Goal: Complete application form

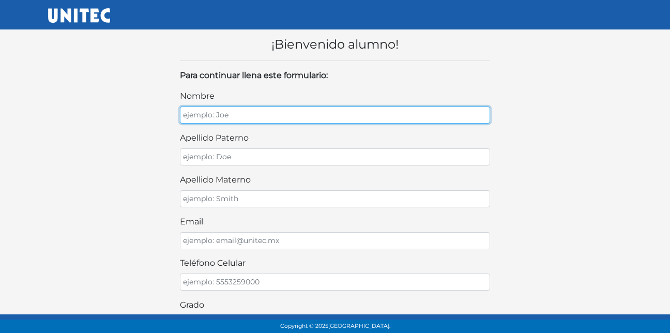
click at [351, 120] on input "nombre" at bounding box center [335, 114] width 310 height 17
type input "EDUARDO"
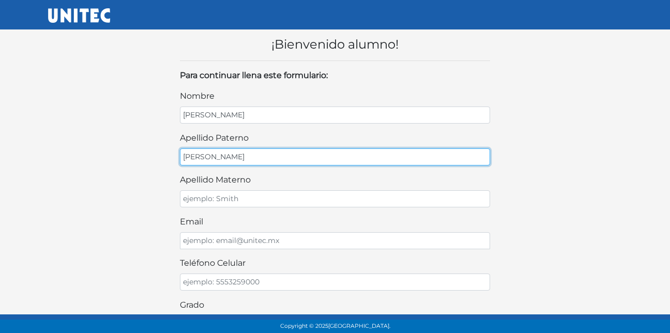
type input "SOSA"
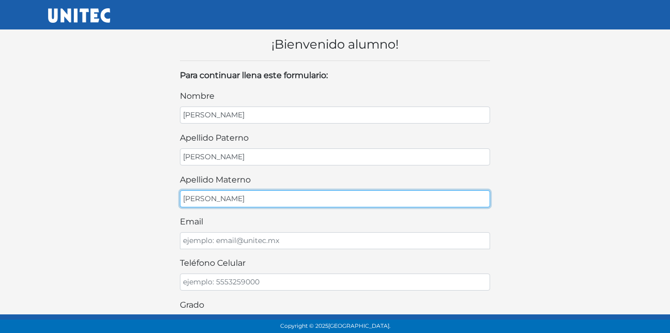
type input "LOPEZ"
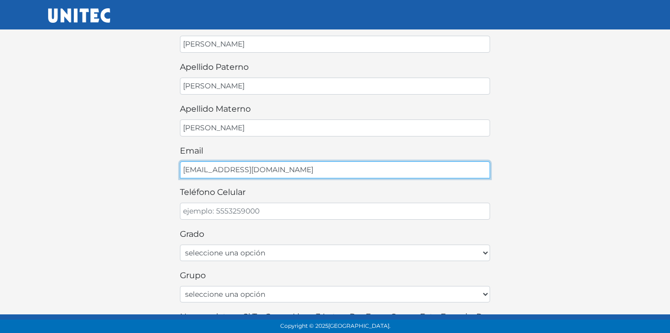
scroll to position [71, 0]
type input "ESOSA6205@GMAIL.COM"
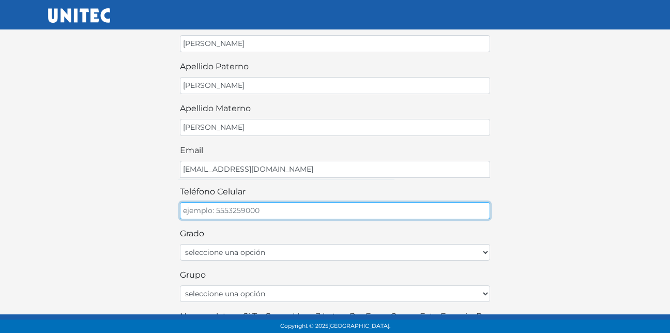
click at [289, 206] on input "teléfono celular" at bounding box center [335, 210] width 310 height 17
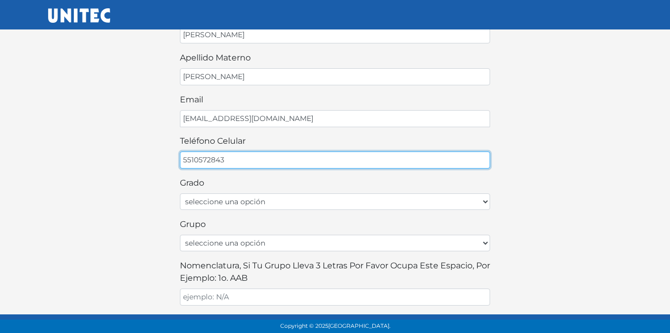
type input "5510572843"
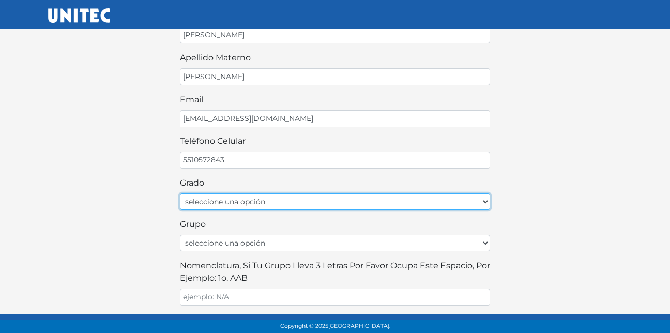
click at [280, 203] on select "seleccione una opción Primer grado Segundo grado Tercer grado Cuarto grado Quin…" at bounding box center [335, 201] width 310 height 17
select select "6to"
click at [180, 193] on select "seleccione una opción Primer grado Segundo grado Tercer grado Cuarto grado Quin…" at bounding box center [335, 201] width 310 height 17
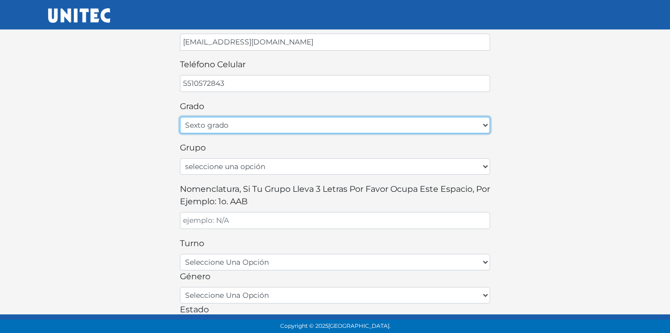
scroll to position [202, 0]
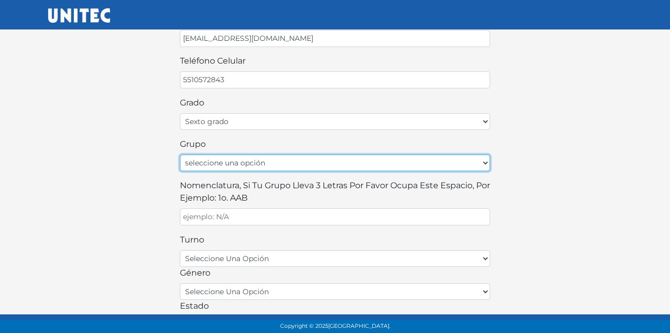
click at [243, 168] on select "seleccione una opción A B C D E F G H I J K L M N O P Q R S T U V W X Y Z" at bounding box center [335, 163] width 310 height 17
select select "A"
click at [180, 155] on select "seleccione una opción A B C D E F G H I J K L M N O P Q R S T U V W X Y Z" at bounding box center [335, 163] width 310 height 17
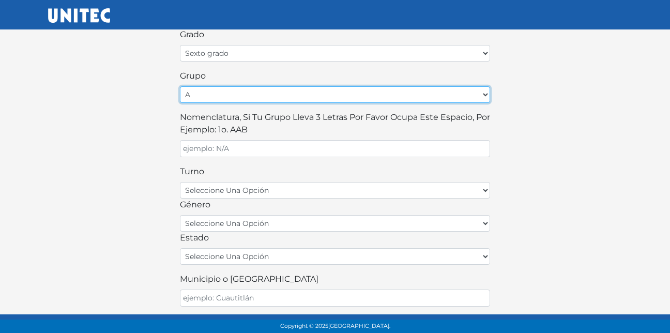
scroll to position [271, 0]
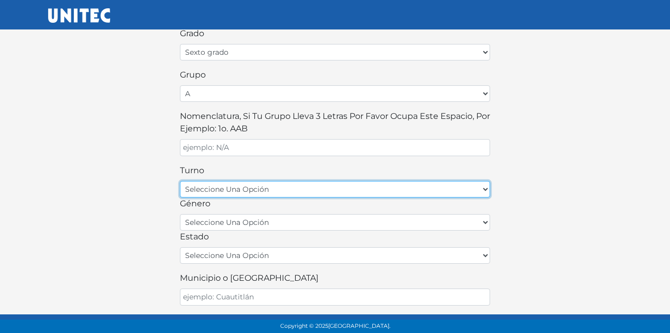
click at [232, 188] on select "seleccione una opción matutino vespertino" at bounding box center [335, 189] width 310 height 17
select select "matutino"
click at [180, 181] on select "seleccione una opción matutino vespertino" at bounding box center [335, 189] width 310 height 17
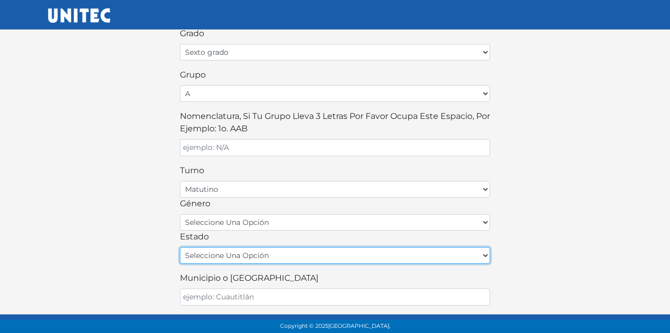
click at [227, 252] on select "seleccione una opción Aguascalientes Baja California Baja California Sur Campec…" at bounding box center [335, 255] width 310 height 17
select select "MEX"
click at [180, 247] on select "seleccione una opción Aguascalientes Baja California Baja California Sur Campec…" at bounding box center [335, 255] width 310 height 17
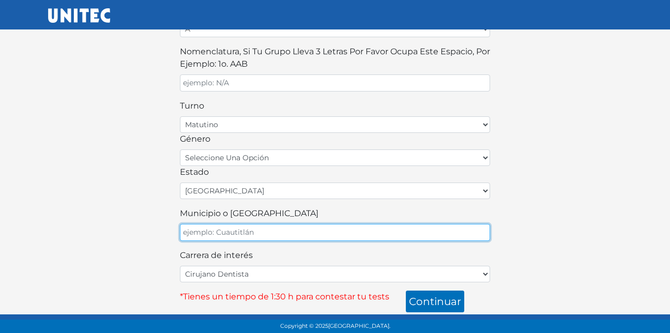
click at [266, 234] on input "Municipio o Alcaldía" at bounding box center [335, 232] width 310 height 17
type input "NEZAHUALCOYOTL"
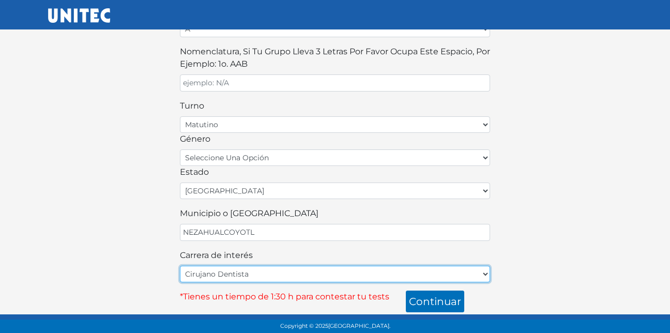
click at [258, 278] on select "Cirujano Dentista Cultura Física y Deportes Enfermería (5 materias) Enfermería …" at bounding box center [335, 274] width 310 height 17
select select "25"
click at [180, 266] on select "Cirujano Dentista Cultura Física y Deportes Enfermería (5 materias) Enfermería …" at bounding box center [335, 274] width 310 height 17
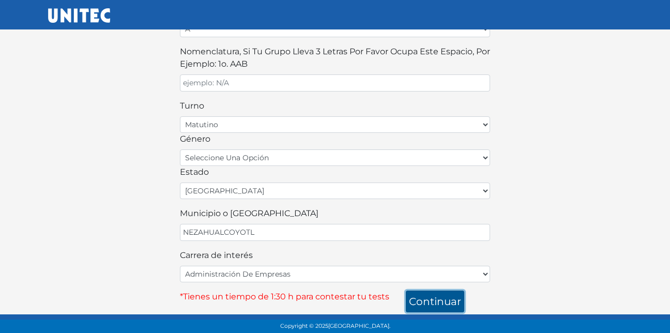
click at [431, 297] on button "continuar" at bounding box center [435, 301] width 58 height 22
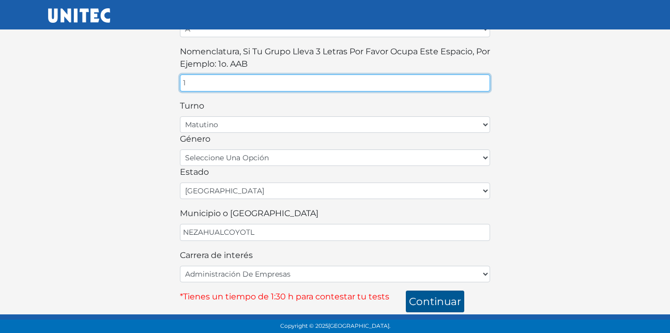
type input "1"
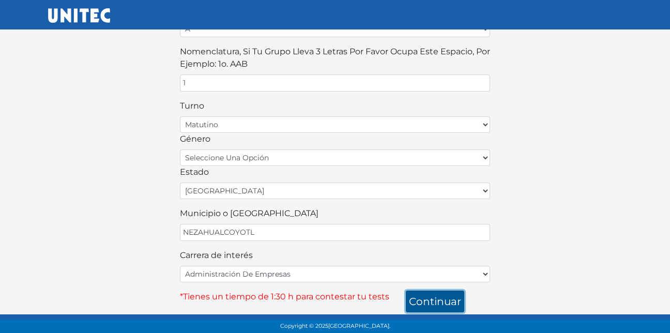
click at [421, 297] on button "continuar" at bounding box center [435, 301] width 58 height 22
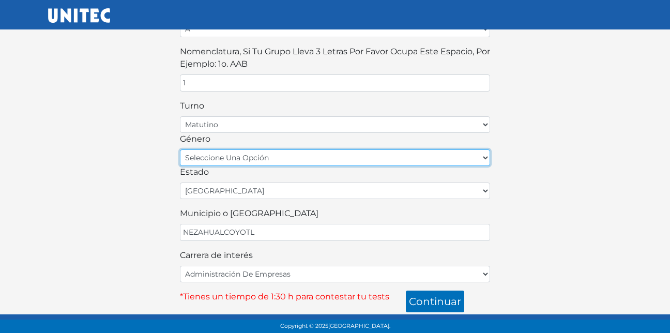
click at [318, 161] on select "seleccione una opción femenino masculino" at bounding box center [335, 157] width 310 height 17
select select "M"
click at [180, 149] on select "seleccione una opción femenino masculino" at bounding box center [335, 157] width 310 height 17
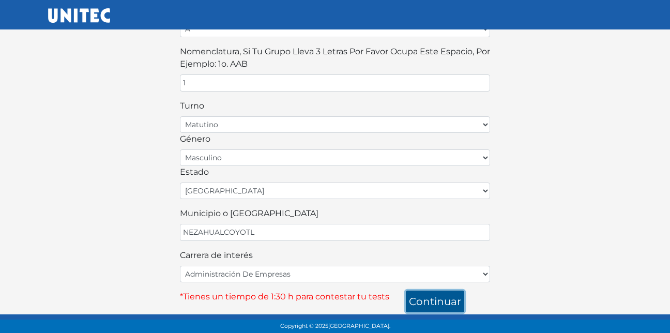
click at [439, 303] on button "continuar" at bounding box center [435, 301] width 58 height 22
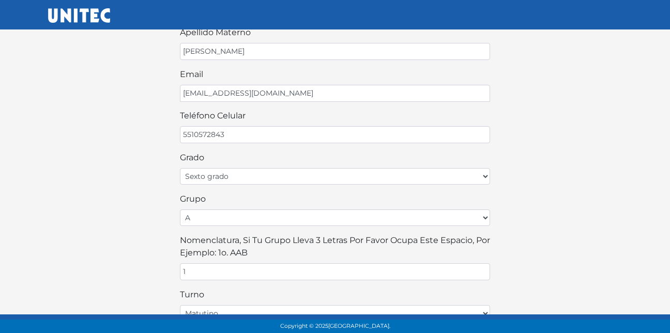
scroll to position [148, 0]
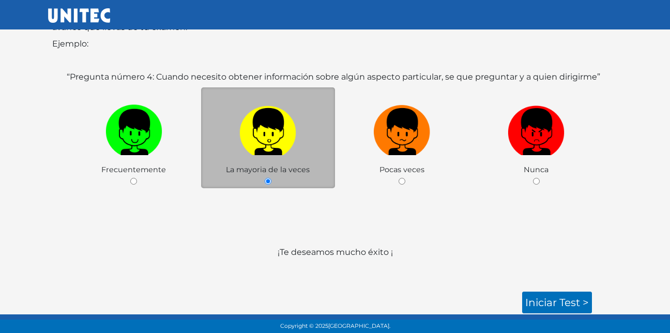
scroll to position [158, 0]
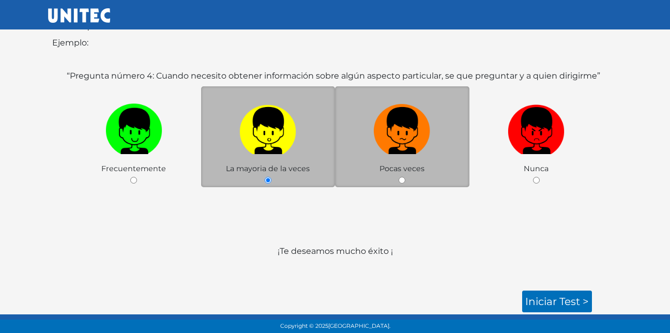
click at [409, 165] on span "Pocas veces" at bounding box center [401, 168] width 45 height 9
click at [405, 181] on input "radio" at bounding box center [402, 180] width 7 height 7
radio input "true"
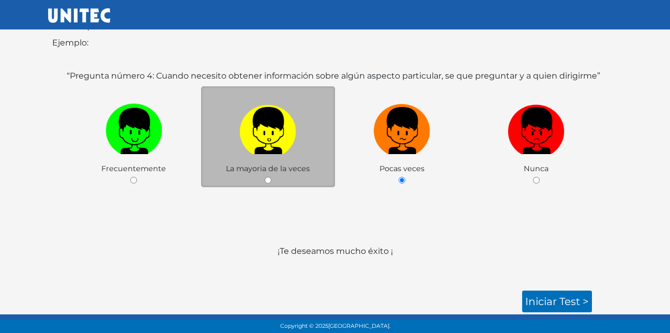
click at [267, 183] on div "La mayoria de la veces" at bounding box center [268, 136] width 134 height 101
click at [268, 180] on input "radio" at bounding box center [268, 180] width 7 height 7
radio input "true"
click at [548, 302] on link "Iniciar test >" at bounding box center [557, 301] width 70 height 22
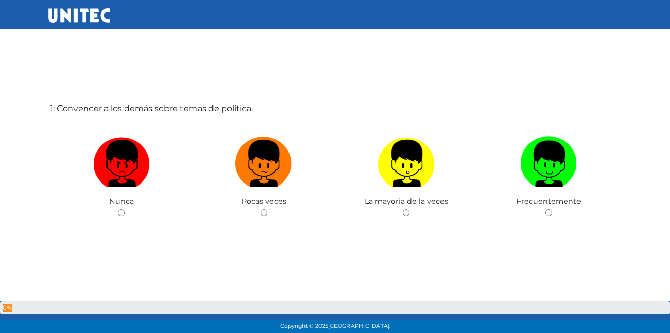
scroll to position [52, 0]
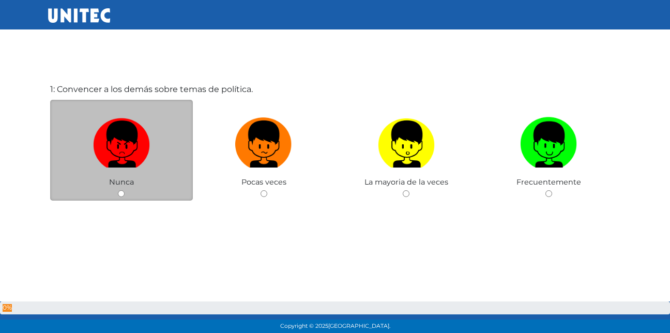
click at [121, 195] on input "radio" at bounding box center [121, 193] width 7 height 7
radio input "true"
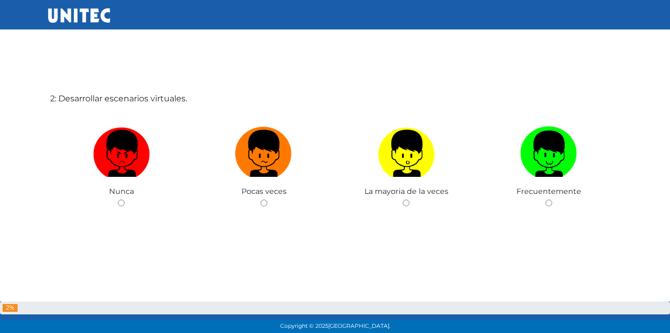
scroll to position [385, 0]
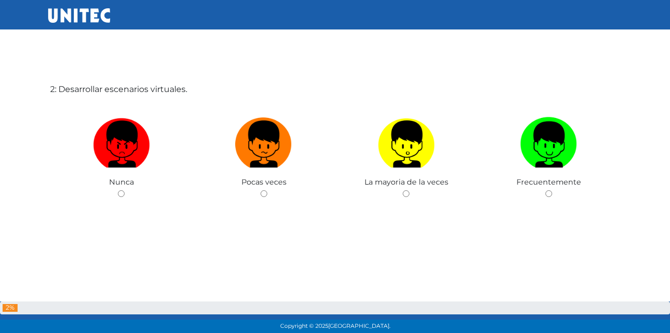
click at [121, 195] on input "radio" at bounding box center [121, 193] width 7 height 7
radio input "true"
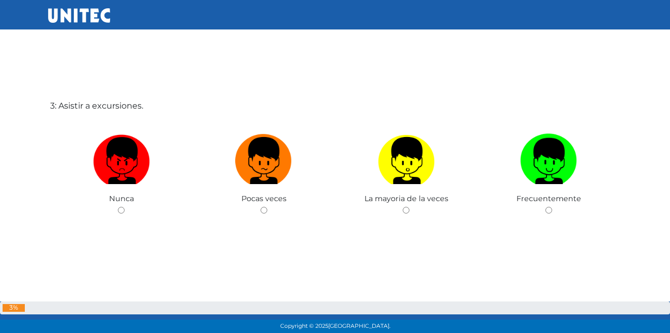
scroll to position [717, 0]
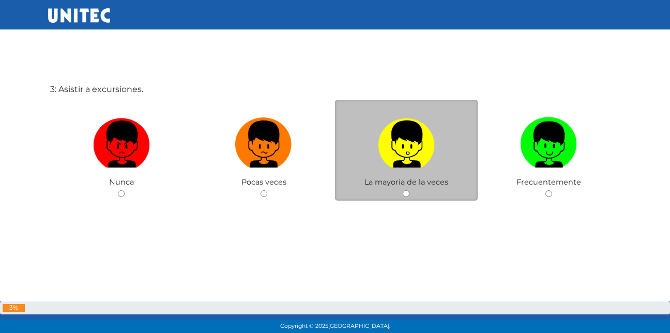
click at [407, 194] on input "radio" at bounding box center [406, 193] width 7 height 7
radio input "true"
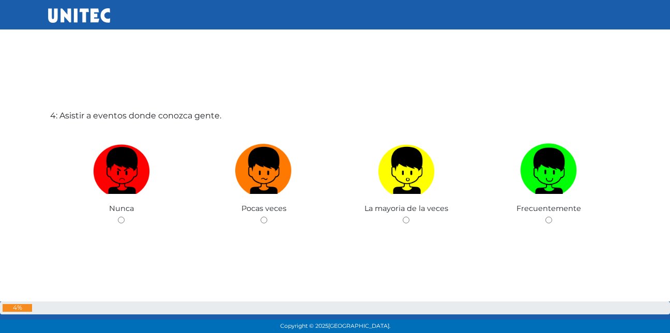
scroll to position [1050, 0]
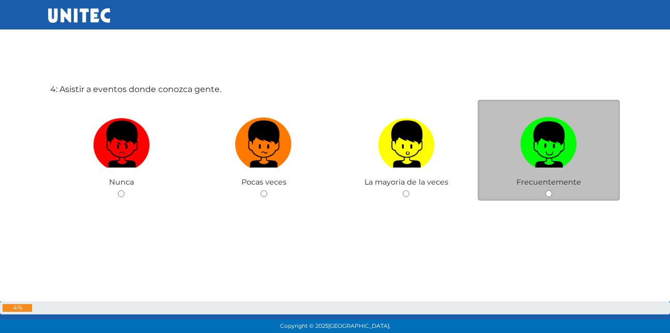
click at [549, 196] on input "radio" at bounding box center [548, 193] width 7 height 7
radio input "true"
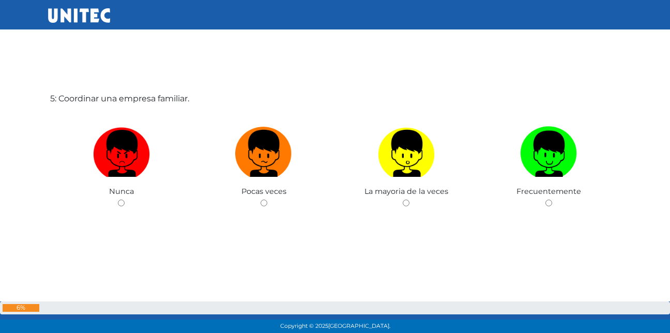
scroll to position [1383, 0]
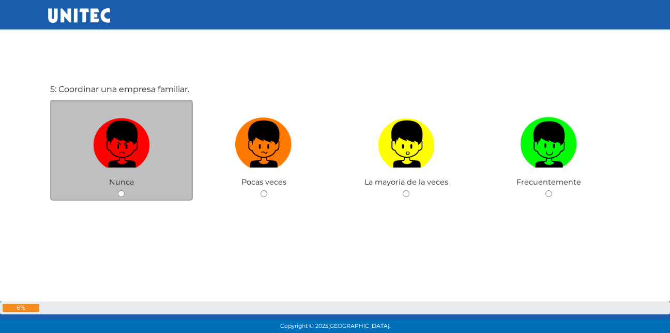
click at [119, 190] on input "radio" at bounding box center [121, 193] width 7 height 7
radio input "true"
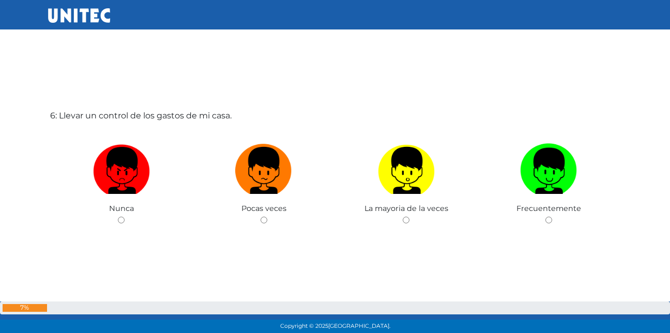
scroll to position [1716, 0]
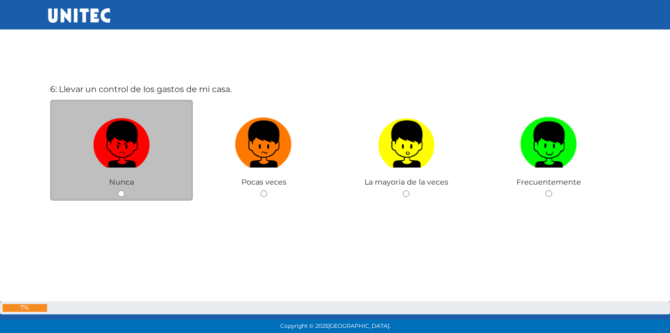
click at [117, 194] on div "Nunca" at bounding box center [121, 150] width 143 height 101
click at [122, 195] on input "radio" at bounding box center [121, 193] width 7 height 7
radio input "true"
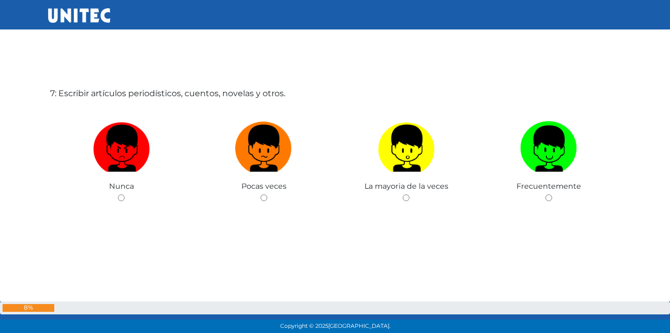
scroll to position [2049, 0]
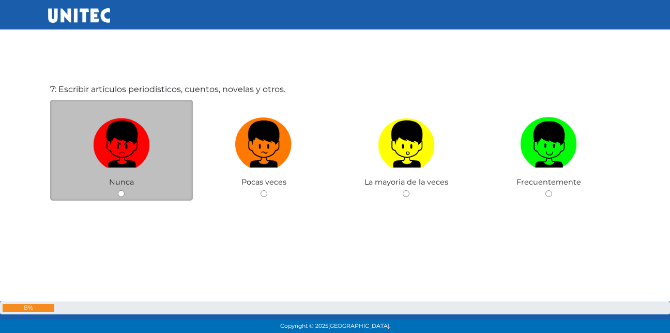
click at [117, 192] on div "Nunca" at bounding box center [121, 150] width 143 height 101
click at [120, 193] on input "radio" at bounding box center [121, 193] width 7 height 7
radio input "true"
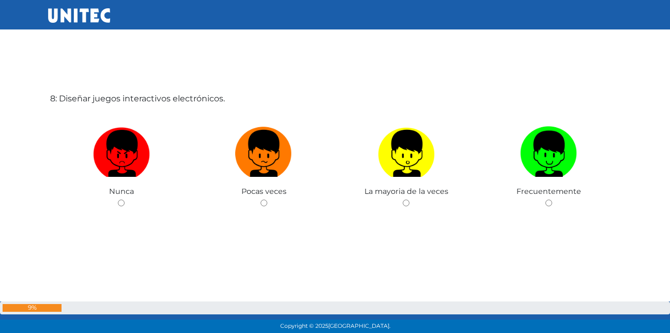
scroll to position [2382, 0]
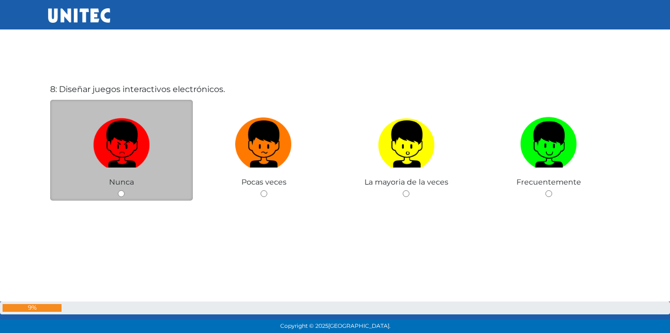
click at [122, 194] on input "radio" at bounding box center [121, 193] width 7 height 7
radio input "true"
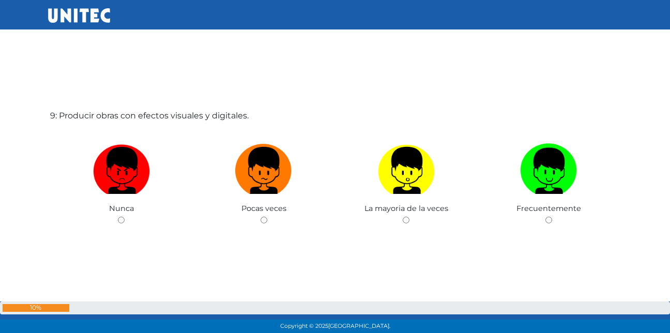
scroll to position [2715, 0]
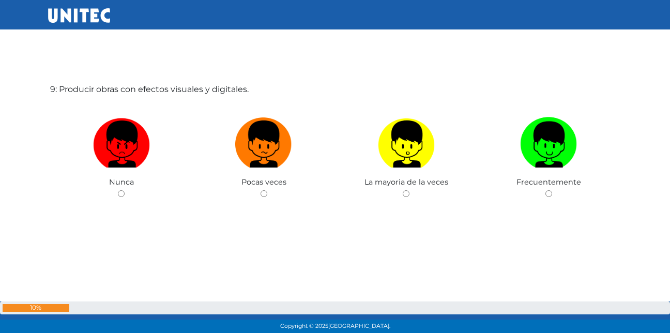
radio input "true"
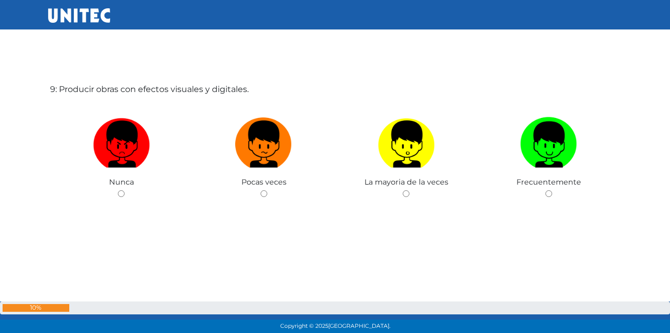
radio input "true"
click at [122, 194] on input "radio" at bounding box center [121, 193] width 7 height 7
radio input "true"
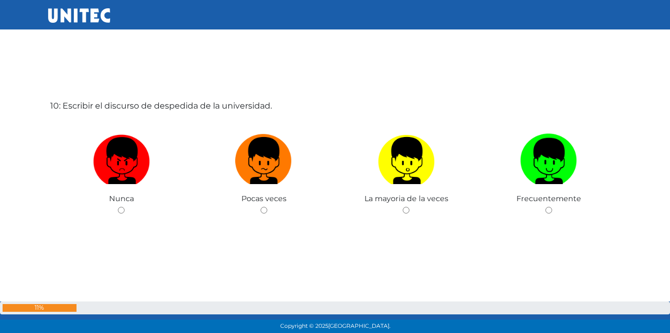
scroll to position [3047, 0]
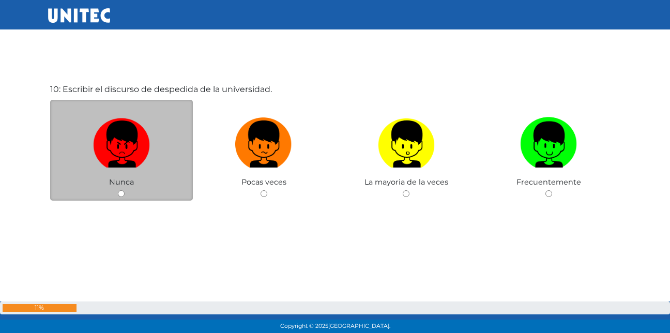
click at [118, 194] on input "radio" at bounding box center [121, 193] width 7 height 7
radio input "true"
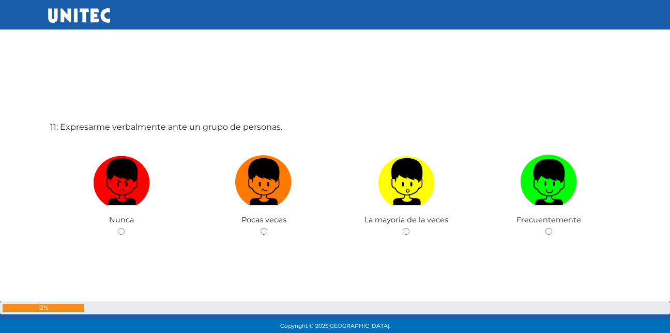
scroll to position [3380, 0]
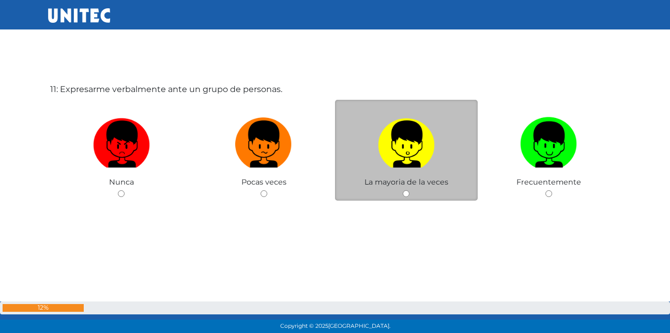
click at [406, 196] on input "radio" at bounding box center [406, 193] width 7 height 7
radio input "true"
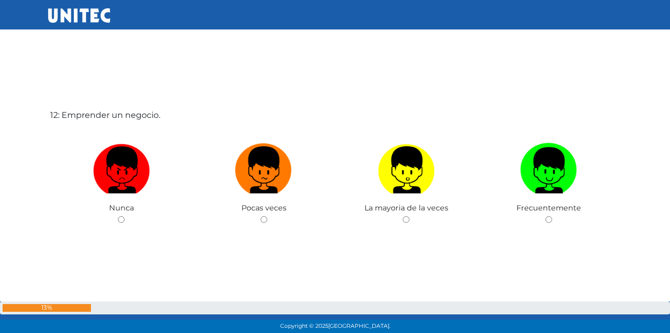
scroll to position [3713, 0]
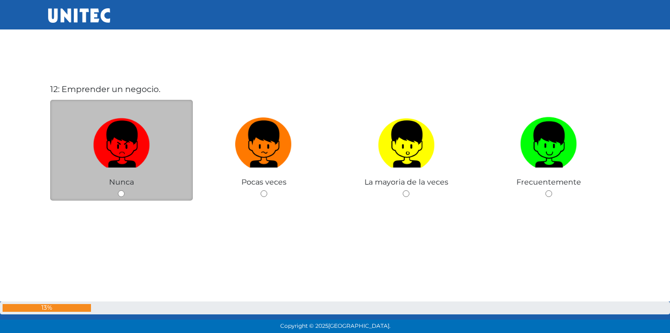
click at [116, 191] on div "Nunca" at bounding box center [121, 150] width 143 height 101
click at [123, 194] on input "radio" at bounding box center [121, 193] width 7 height 7
radio input "true"
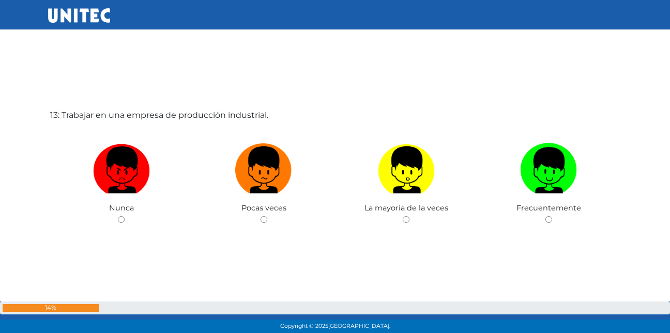
scroll to position [4046, 0]
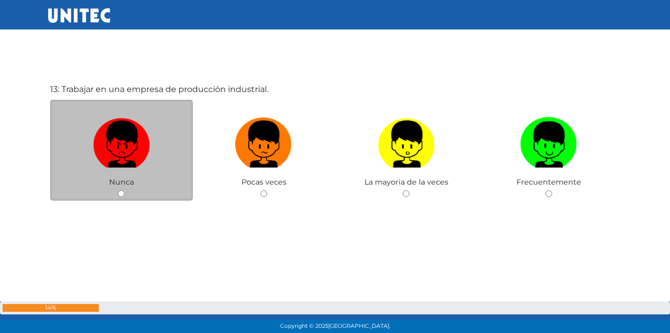
click at [118, 193] on input "radio" at bounding box center [121, 193] width 7 height 7
radio input "true"
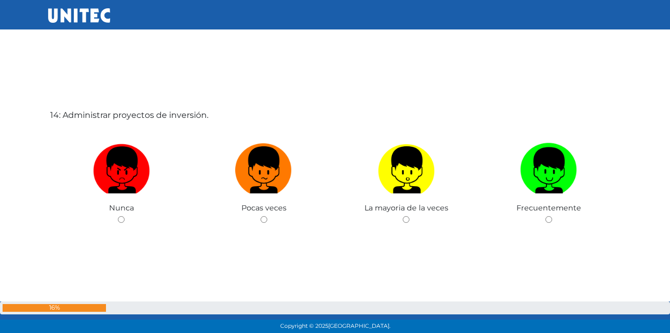
scroll to position [4379, 0]
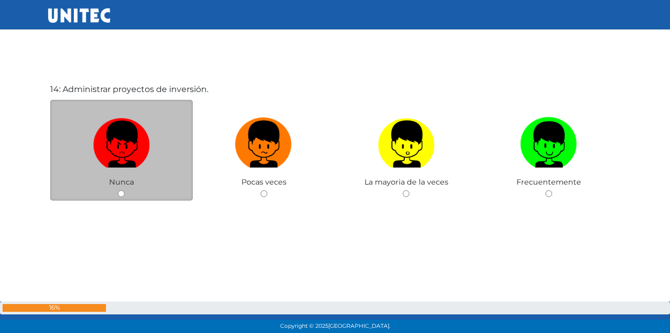
click at [119, 195] on input "radio" at bounding box center [121, 193] width 7 height 7
radio input "true"
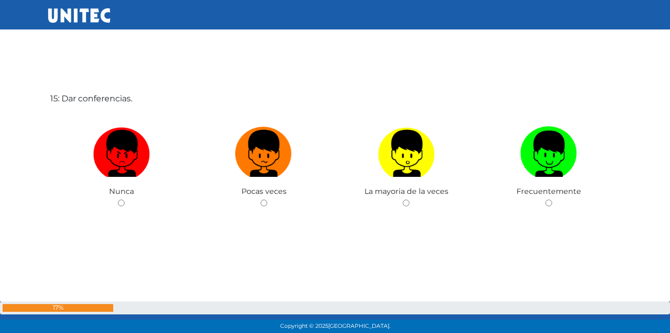
scroll to position [4712, 0]
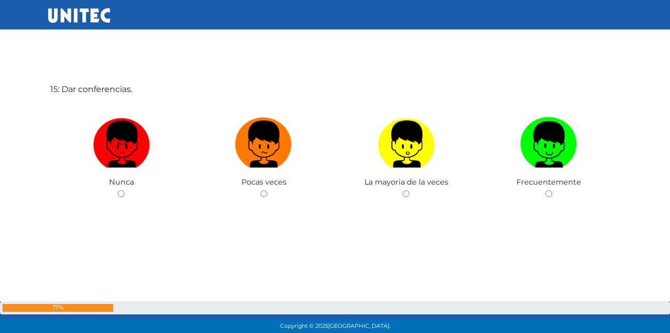
click at [119, 195] on input "radio" at bounding box center [121, 193] width 7 height 7
radio input "true"
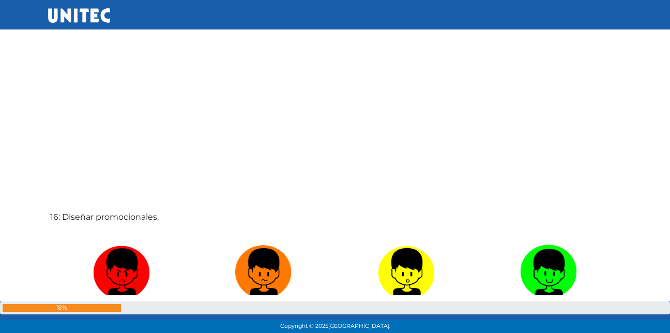
scroll to position [5045, 0]
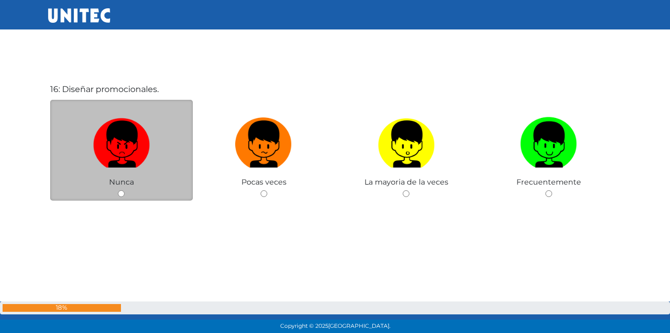
click at [123, 195] on input "radio" at bounding box center [121, 193] width 7 height 7
radio input "true"
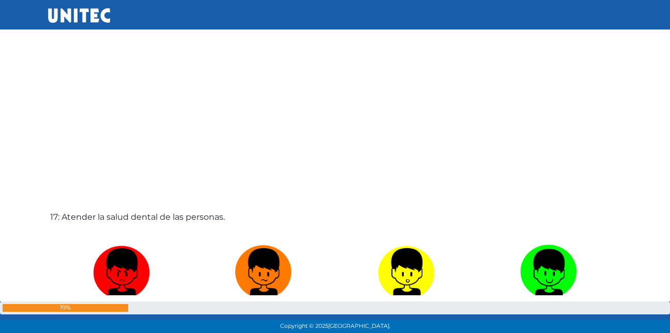
scroll to position [5377, 0]
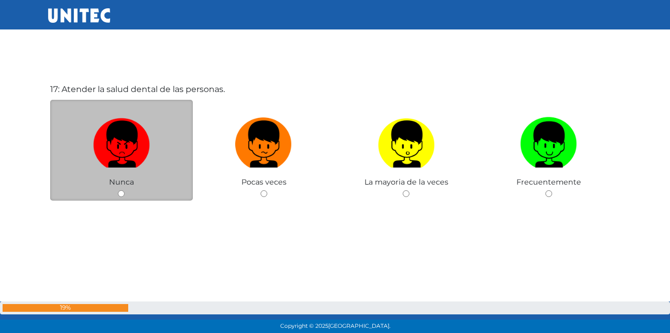
click at [119, 193] on input "radio" at bounding box center [121, 193] width 7 height 7
radio input "true"
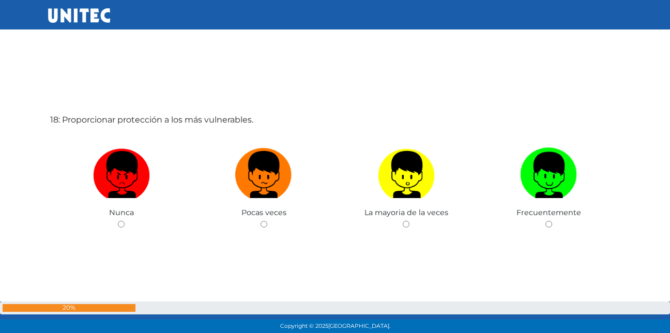
scroll to position [5710, 0]
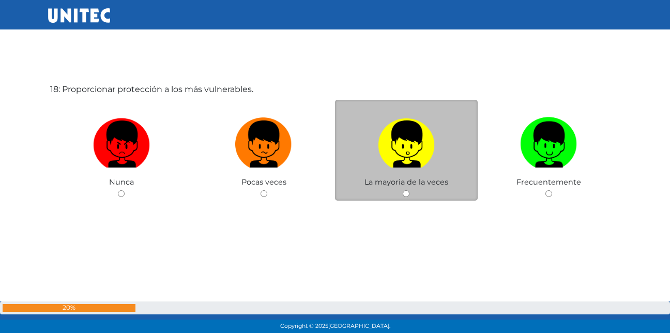
click at [406, 194] on input "radio" at bounding box center [406, 193] width 7 height 7
radio input "true"
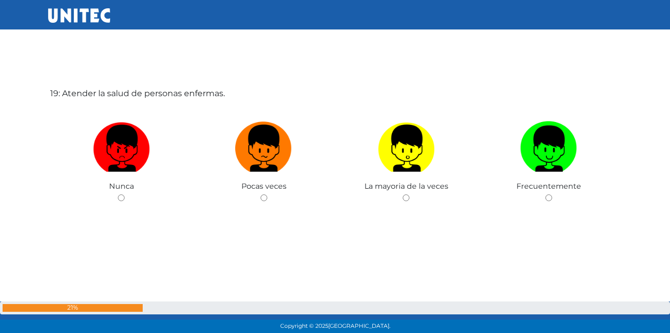
scroll to position [6043, 0]
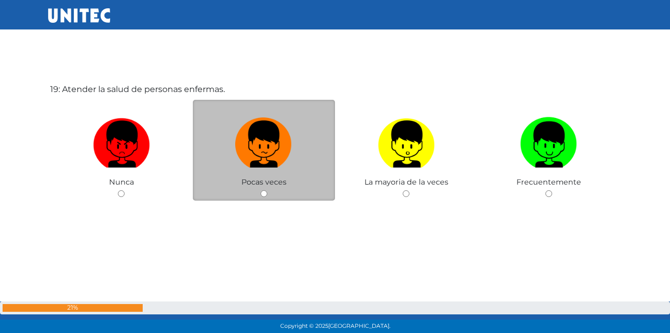
click at [263, 193] on input "radio" at bounding box center [263, 193] width 7 height 7
radio input "true"
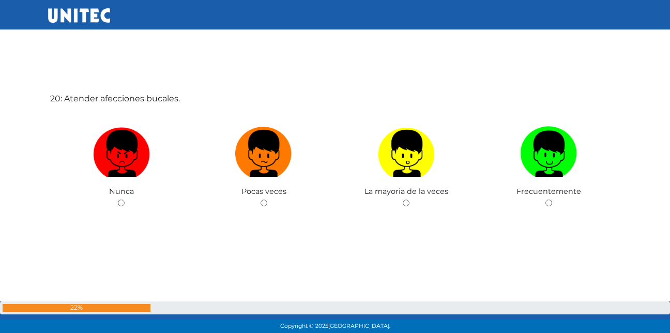
scroll to position [6376, 0]
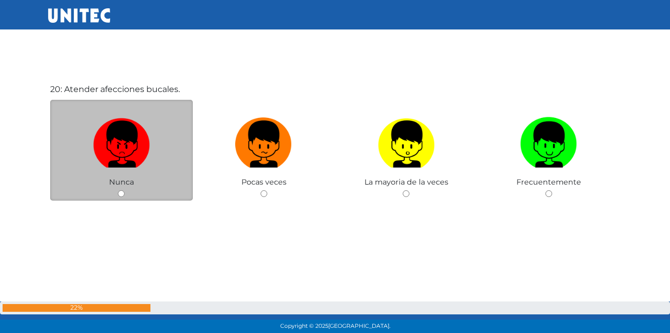
click at [122, 192] on input "radio" at bounding box center [121, 193] width 7 height 7
radio input "true"
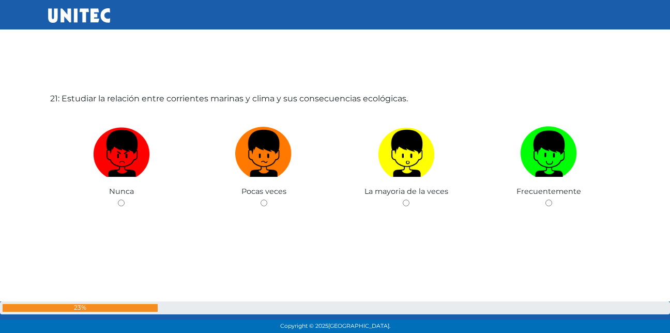
scroll to position [6709, 0]
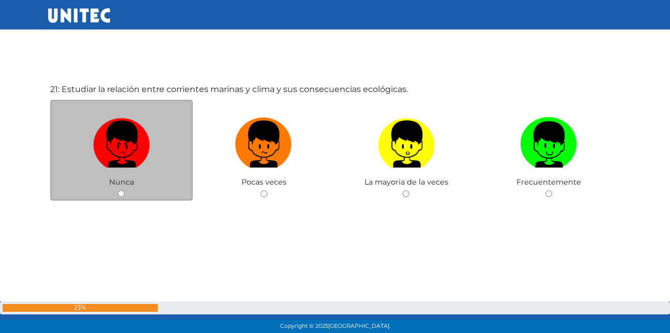
click at [121, 196] on input "radio" at bounding box center [121, 193] width 7 height 7
radio input "true"
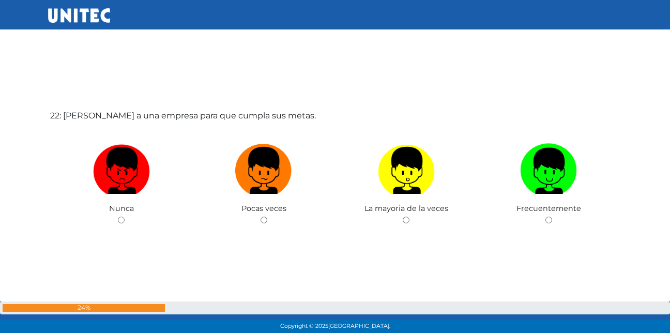
scroll to position [7042, 0]
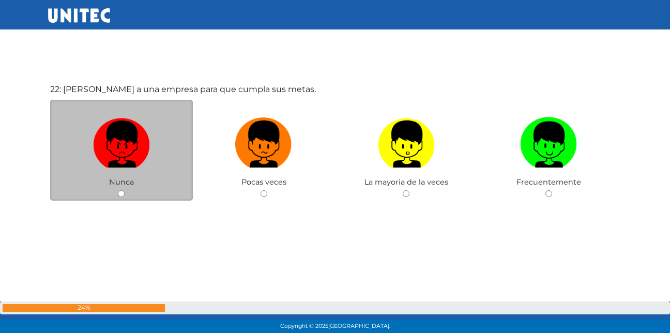
click at [121, 195] on input "radio" at bounding box center [121, 193] width 7 height 7
radio input "true"
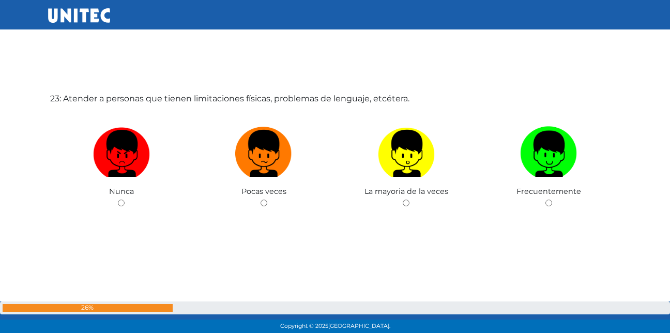
scroll to position [7375, 0]
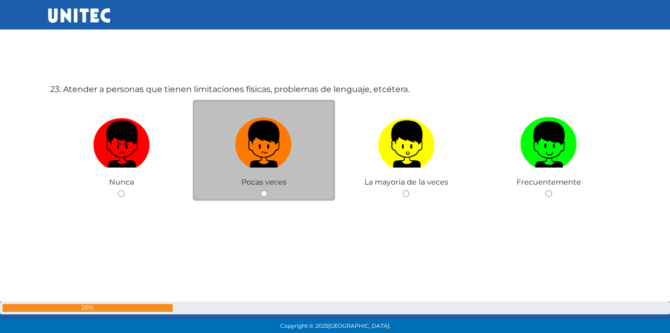
click at [268, 194] on div "Pocas veces" at bounding box center [264, 150] width 143 height 101
click at [267, 196] on div "Pocas veces" at bounding box center [264, 150] width 143 height 101
click at [266, 194] on input "radio" at bounding box center [263, 193] width 7 height 7
radio input "true"
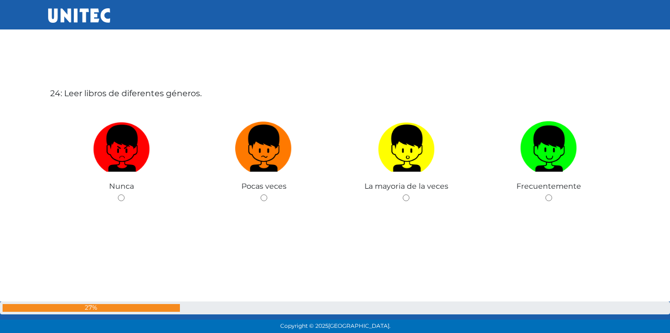
scroll to position [7707, 0]
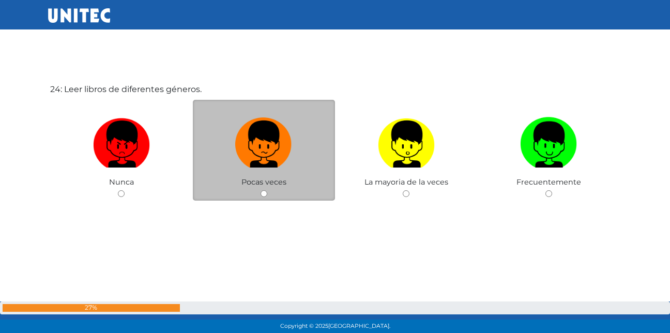
click at [261, 194] on input "radio" at bounding box center [263, 193] width 7 height 7
radio input "true"
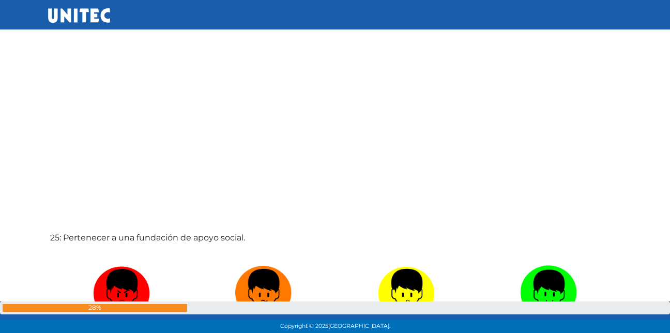
scroll to position [8040, 0]
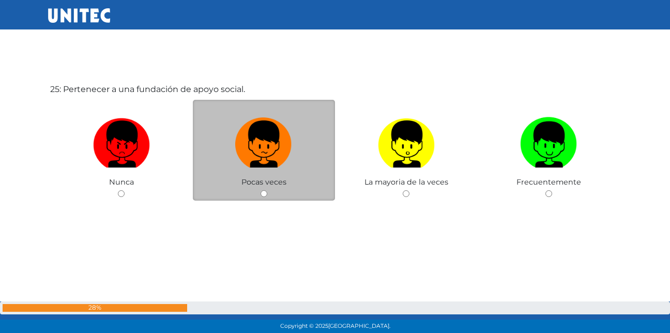
click at [266, 193] on input "radio" at bounding box center [263, 193] width 7 height 7
radio input "true"
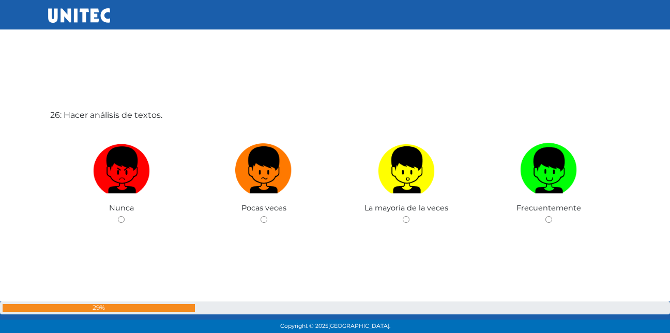
scroll to position [8373, 0]
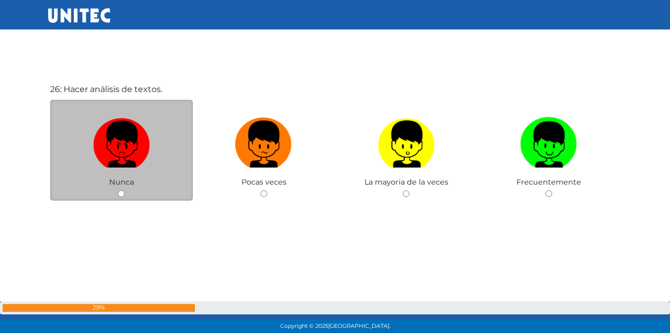
click at [122, 193] on input "radio" at bounding box center [121, 193] width 7 height 7
radio input "true"
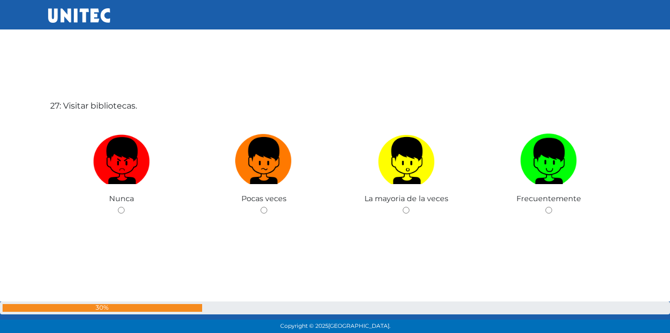
scroll to position [8706, 0]
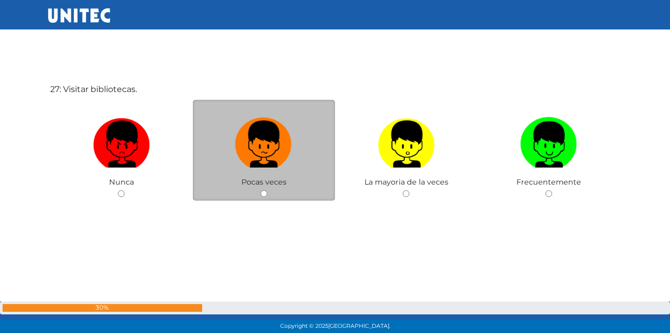
click at [267, 192] on div "Pocas veces" at bounding box center [264, 150] width 143 height 101
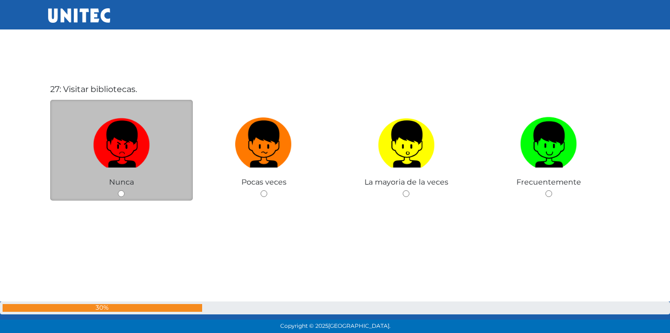
click at [119, 191] on input "radio" at bounding box center [121, 193] width 7 height 7
radio input "true"
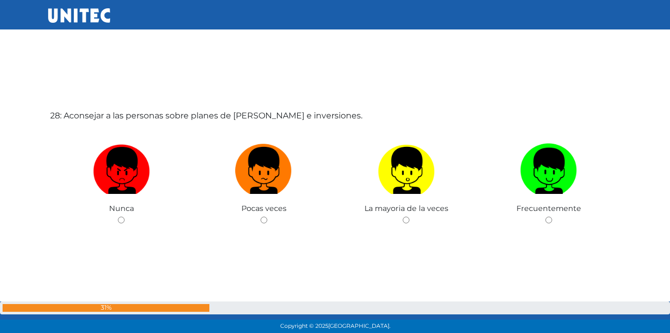
scroll to position [9039, 0]
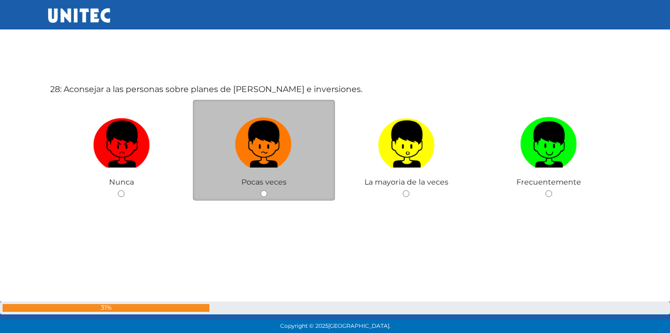
click at [268, 195] on div "Pocas veces" at bounding box center [264, 150] width 143 height 101
click at [266, 194] on input "radio" at bounding box center [263, 193] width 7 height 7
radio input "true"
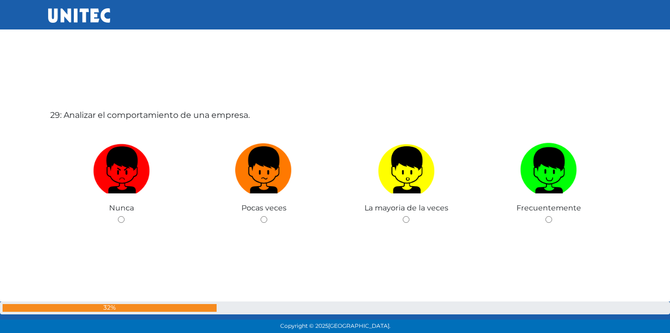
scroll to position [9372, 0]
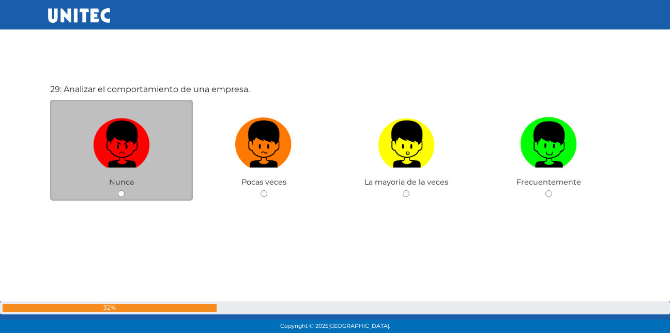
click at [122, 192] on input "radio" at bounding box center [121, 193] width 7 height 7
radio input "true"
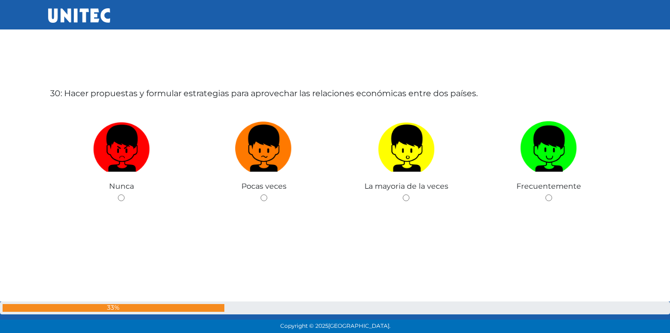
scroll to position [9705, 0]
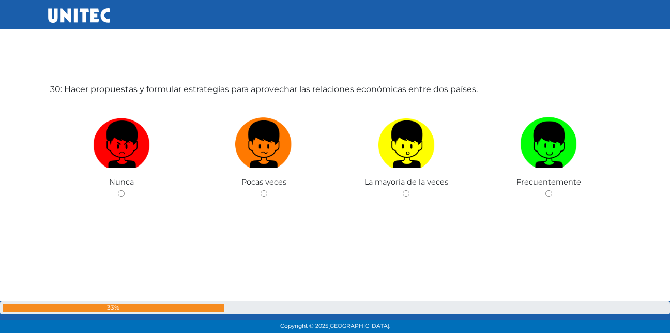
click at [122, 192] on input "radio" at bounding box center [121, 193] width 7 height 7
radio input "true"
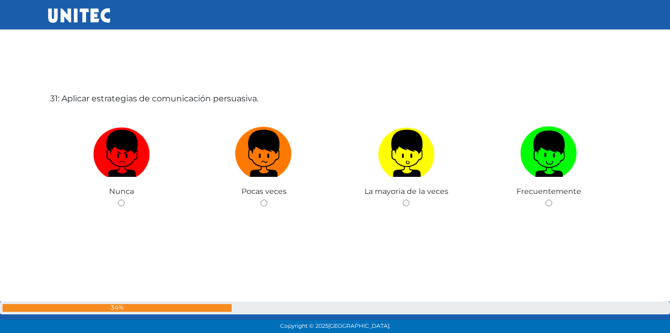
scroll to position [10038, 0]
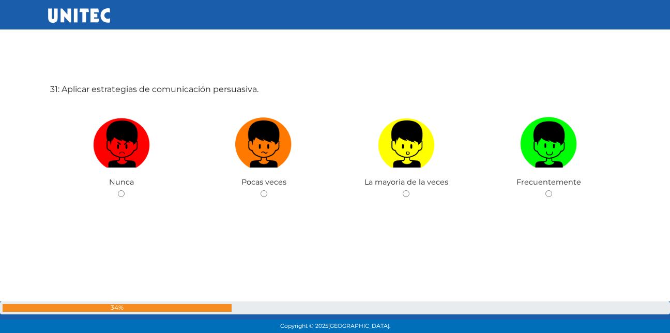
click at [122, 192] on input "radio" at bounding box center [121, 193] width 7 height 7
radio input "true"
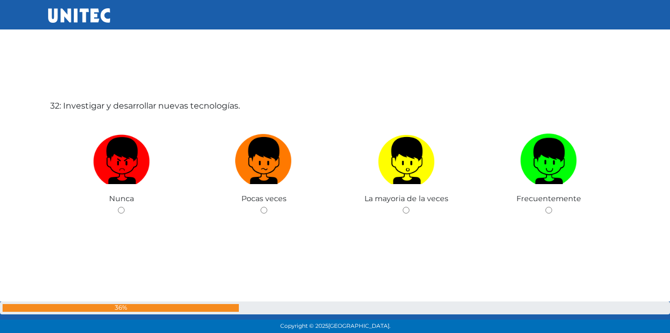
scroll to position [10370, 0]
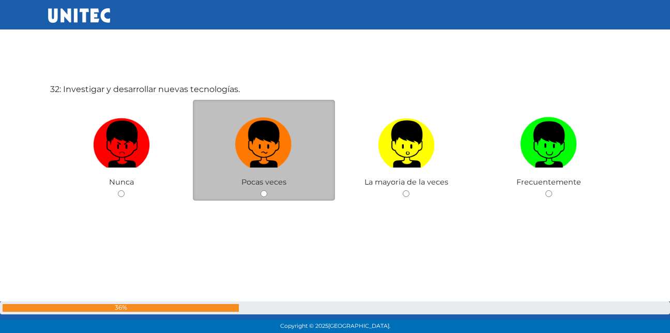
click at [264, 191] on input "radio" at bounding box center [263, 193] width 7 height 7
radio input "true"
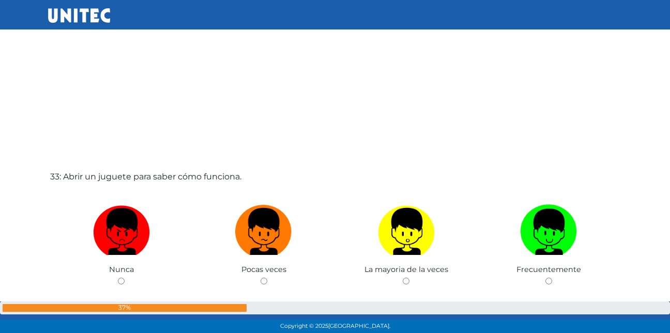
scroll to position [10703, 0]
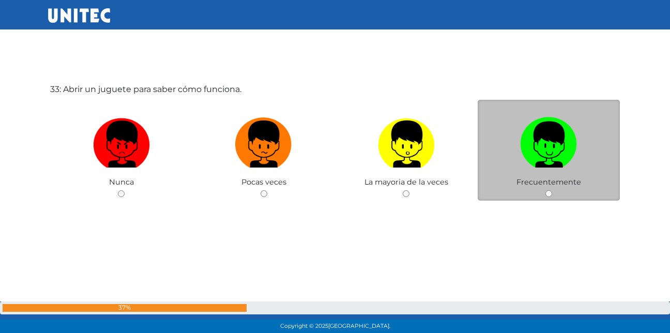
click at [550, 195] on input "radio" at bounding box center [548, 193] width 7 height 7
radio input "true"
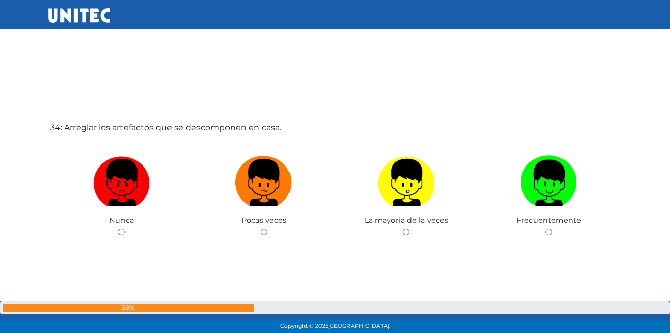
scroll to position [11036, 0]
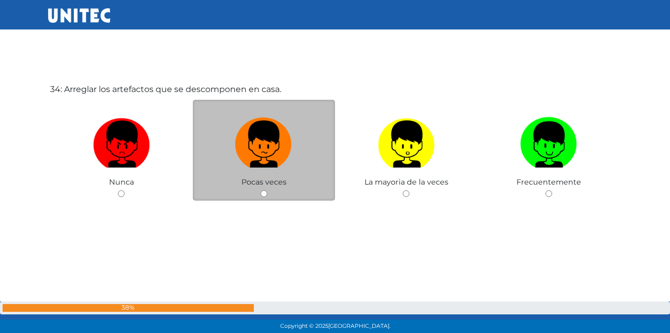
click at [261, 196] on input "radio" at bounding box center [263, 193] width 7 height 7
radio input "true"
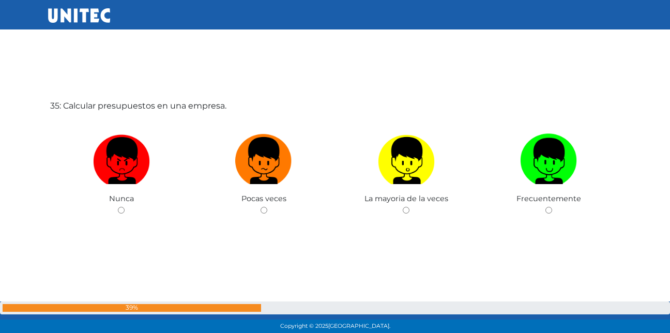
scroll to position [11369, 0]
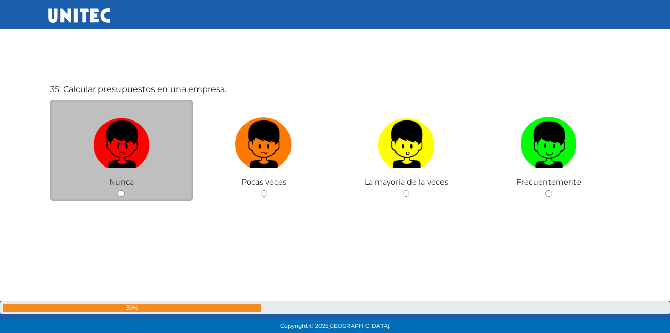
click at [115, 192] on div "Nunca" at bounding box center [121, 150] width 143 height 101
click at [122, 195] on input "radio" at bounding box center [121, 193] width 7 height 7
radio input "true"
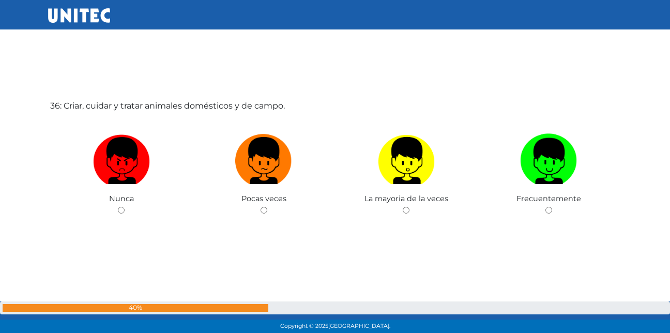
scroll to position [11702, 0]
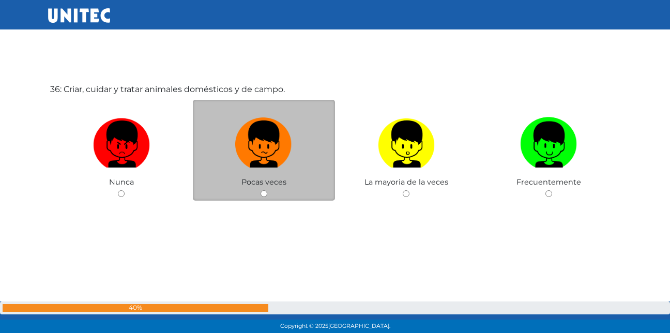
click at [266, 197] on div "Pocas veces" at bounding box center [264, 150] width 143 height 101
click at [264, 194] on input "radio" at bounding box center [263, 193] width 7 height 7
radio input "true"
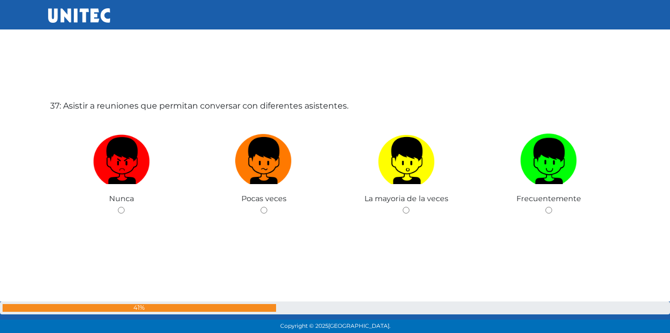
scroll to position [12035, 0]
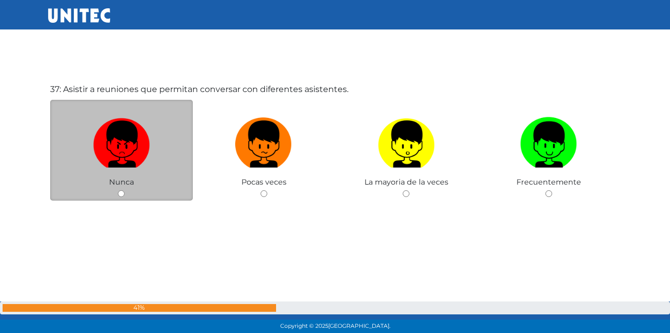
click at [119, 194] on input "radio" at bounding box center [121, 193] width 7 height 7
radio input "true"
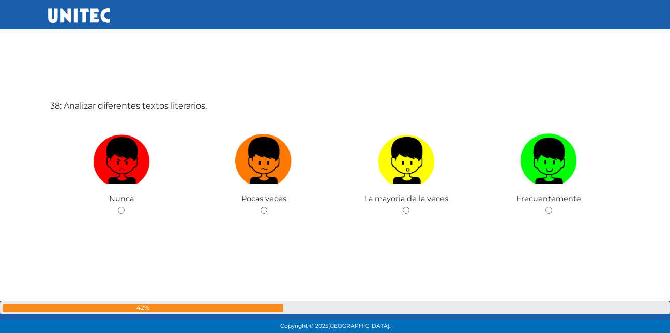
scroll to position [12368, 0]
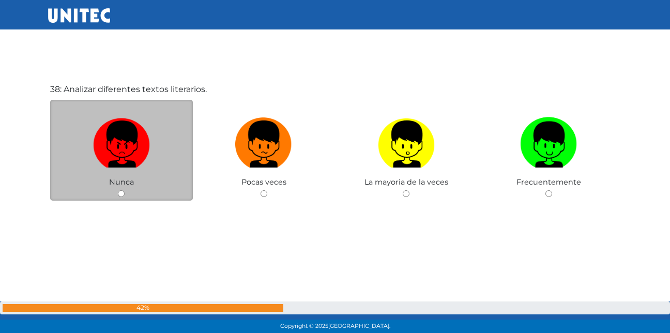
click at [118, 187] on div "Nunca" at bounding box center [121, 150] width 143 height 101
click at [121, 198] on div "Nunca" at bounding box center [121, 150] width 143 height 101
click at [122, 194] on input "radio" at bounding box center [121, 193] width 7 height 7
radio input "true"
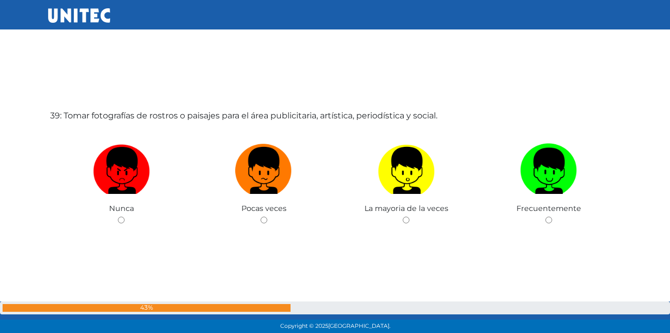
scroll to position [12700, 0]
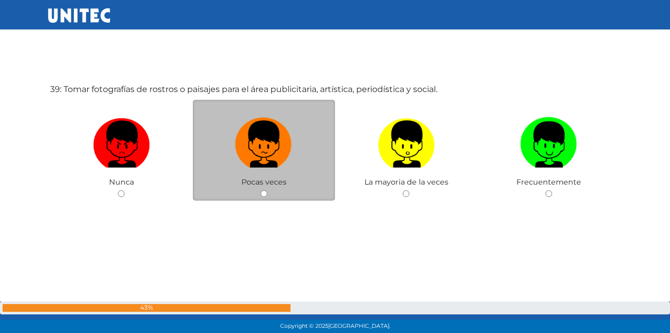
click at [264, 192] on input "radio" at bounding box center [263, 193] width 7 height 7
radio input "true"
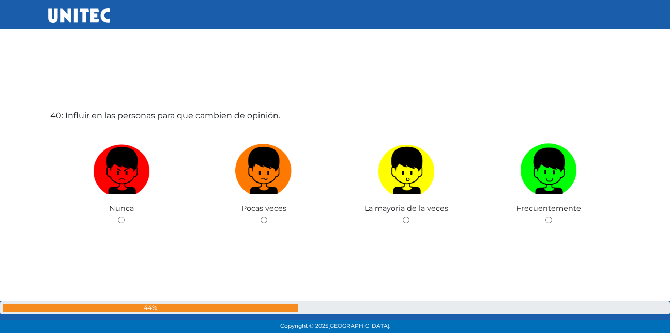
scroll to position [13033, 0]
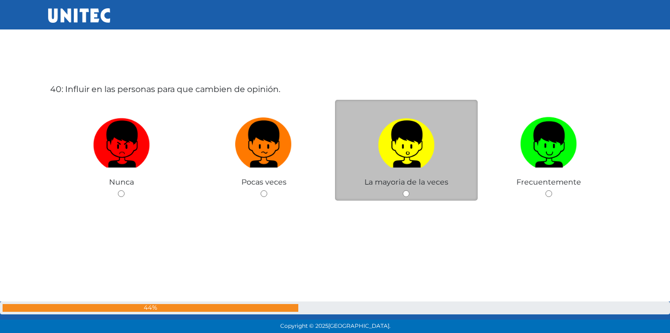
click at [406, 193] on input "radio" at bounding box center [406, 193] width 7 height 7
radio input "true"
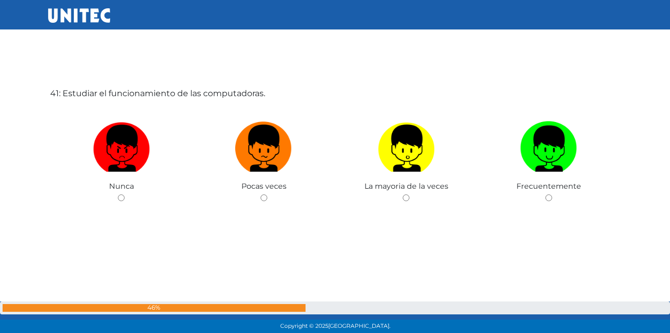
scroll to position [13366, 0]
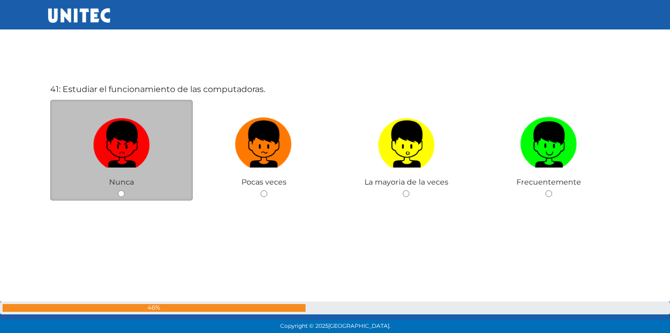
click at [120, 194] on input "radio" at bounding box center [121, 193] width 7 height 7
radio input "true"
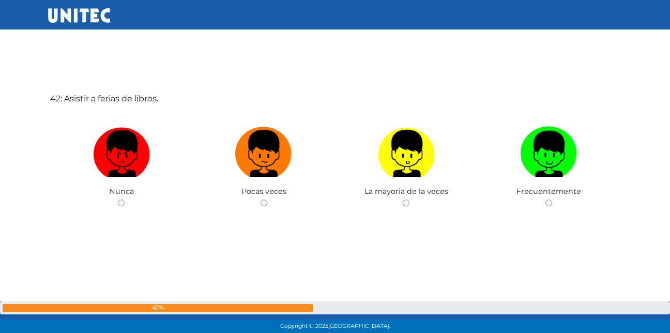
scroll to position [13699, 0]
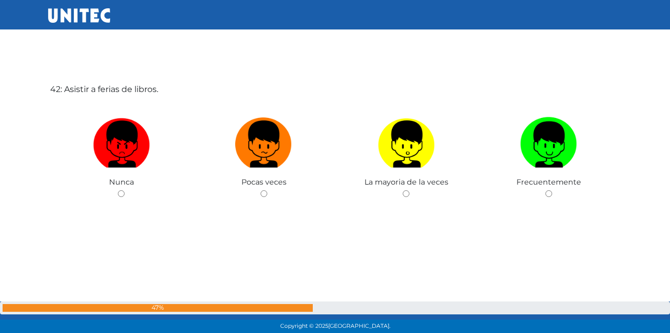
click at [120, 194] on input "radio" at bounding box center [121, 193] width 7 height 7
radio input "true"
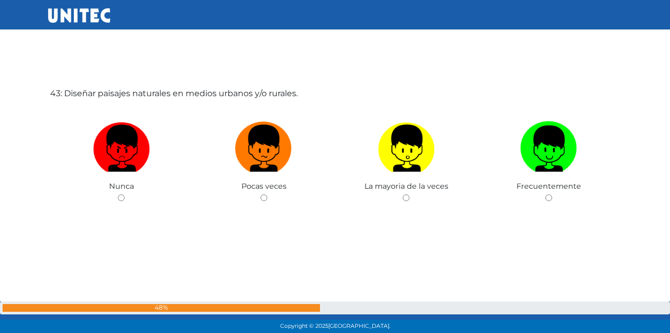
scroll to position [14032, 0]
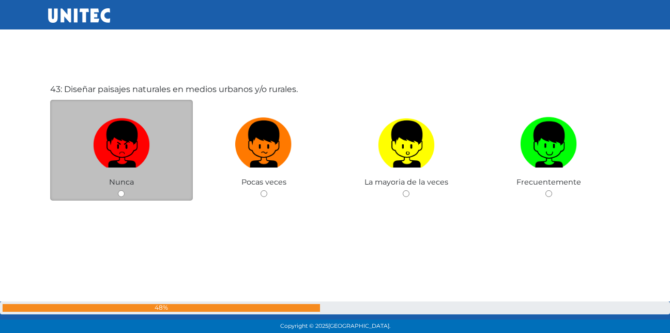
click at [121, 190] on input "radio" at bounding box center [121, 193] width 7 height 7
radio input "true"
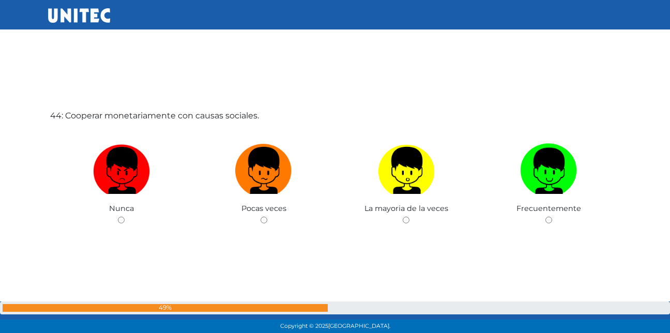
scroll to position [14365, 0]
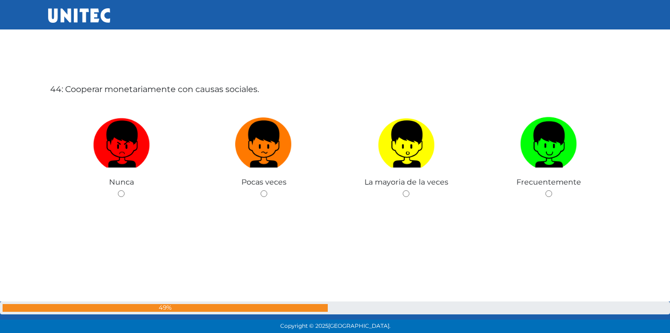
click at [121, 190] on input "radio" at bounding box center [121, 193] width 7 height 7
radio input "true"
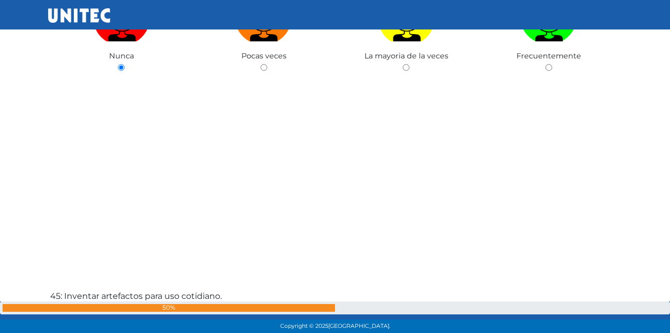
scroll to position [14336, 0]
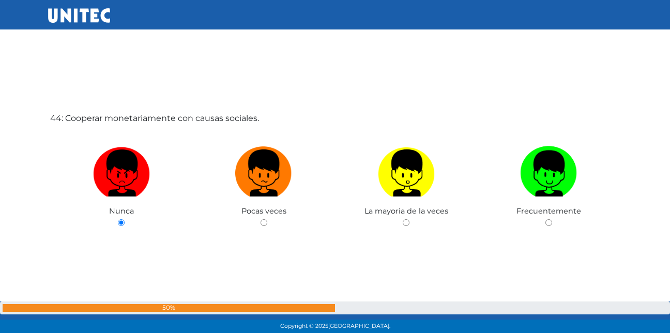
click at [260, 219] on input "radio" at bounding box center [263, 222] width 7 height 7
radio input "true"
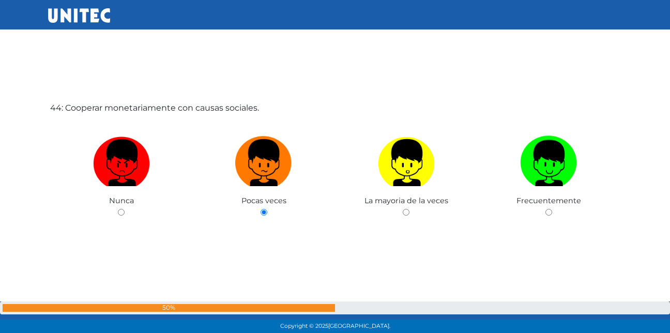
click at [403, 209] on input "radio" at bounding box center [406, 212] width 7 height 7
radio input "true"
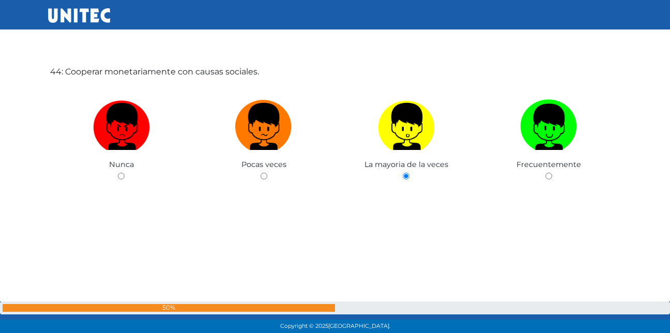
click at [545, 173] on input "radio" at bounding box center [548, 176] width 7 height 7
radio input "true"
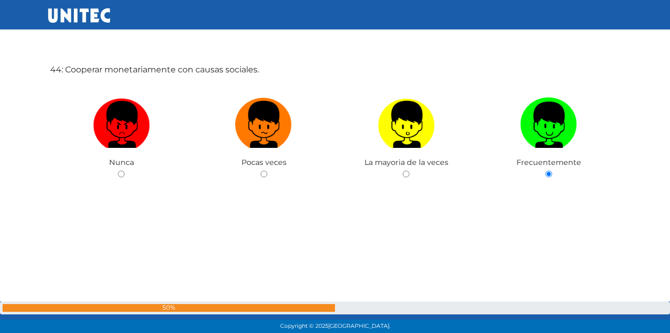
click at [118, 171] on input "radio" at bounding box center [121, 174] width 7 height 7
radio input "true"
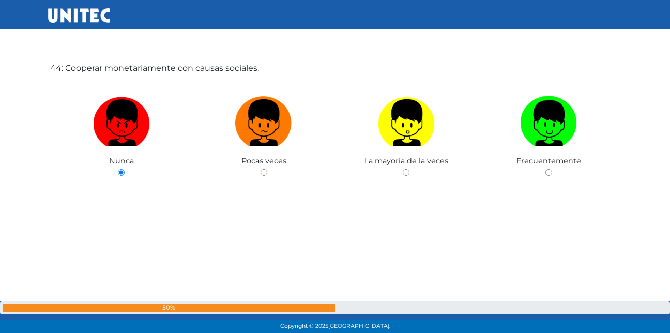
click at [260, 169] on input "radio" at bounding box center [263, 172] width 7 height 7
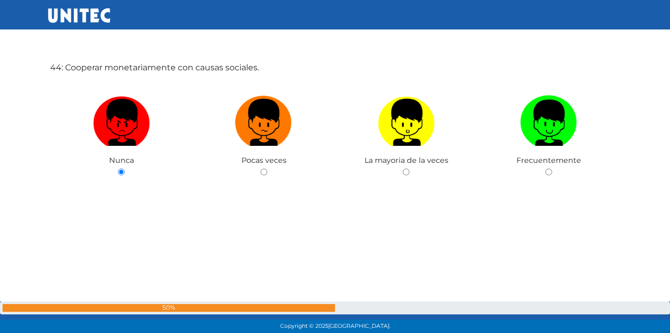
radio input "true"
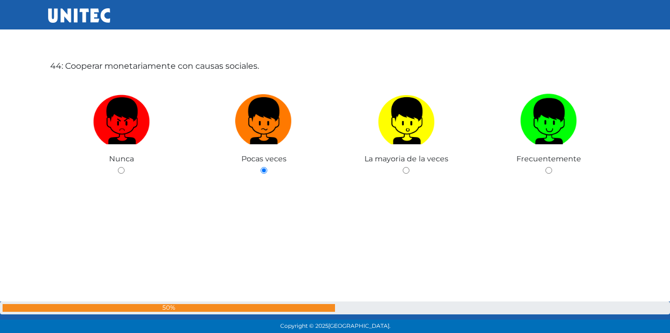
click at [403, 167] on input "radio" at bounding box center [406, 170] width 7 height 7
radio input "true"
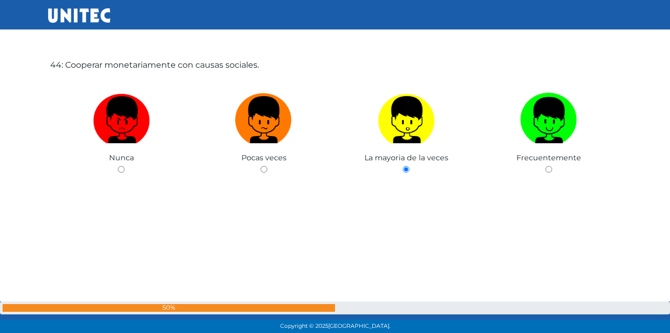
click at [545, 166] on input "radio" at bounding box center [548, 169] width 7 height 7
radio input "true"
click at [118, 166] on input "radio" at bounding box center [121, 169] width 7 height 7
radio input "true"
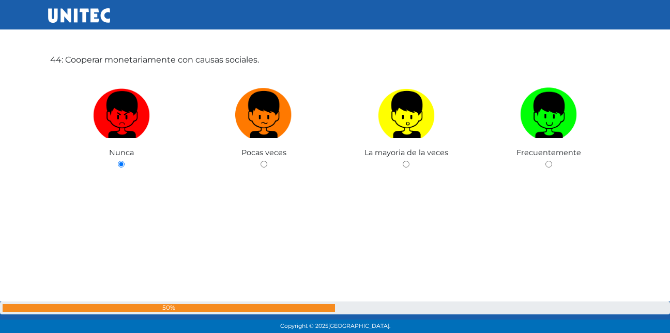
click at [260, 161] on input "radio" at bounding box center [263, 164] width 7 height 7
radio input "true"
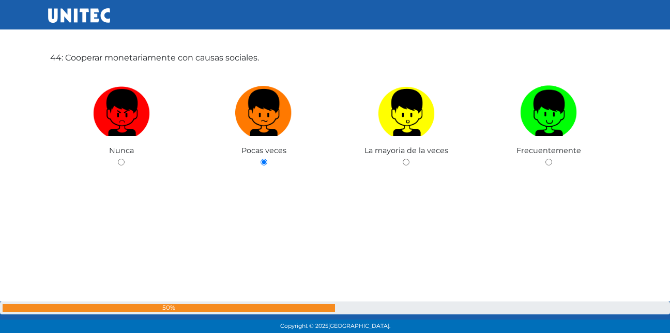
click at [403, 159] on input "radio" at bounding box center [406, 162] width 7 height 7
radio input "true"
click at [545, 159] on input "radio" at bounding box center [548, 162] width 7 height 7
radio input "true"
click at [118, 159] on input "radio" at bounding box center [121, 162] width 7 height 7
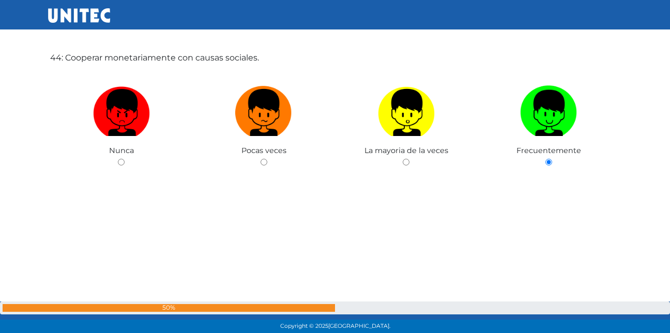
radio input "true"
click at [260, 159] on input "radio" at bounding box center [263, 162] width 7 height 7
radio input "true"
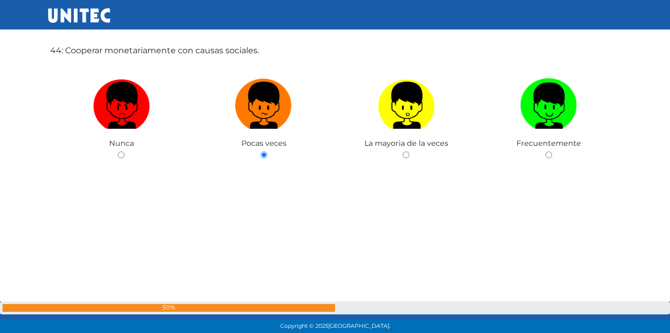
click at [403, 151] on input "radio" at bounding box center [406, 154] width 7 height 7
radio input "true"
click at [545, 151] on input "radio" at bounding box center [548, 154] width 7 height 7
radio input "true"
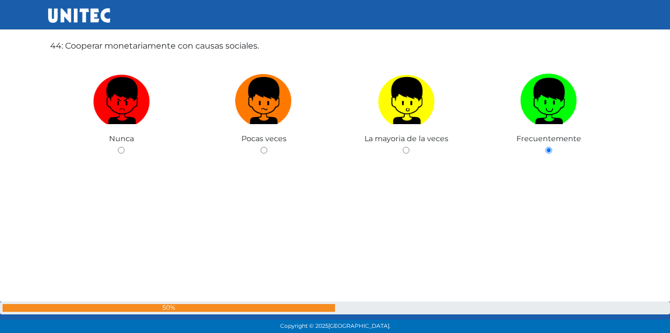
click at [118, 147] on input "radio" at bounding box center [121, 150] width 7 height 7
radio input "true"
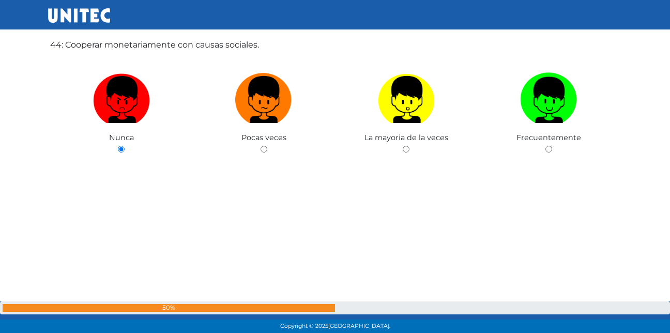
click at [260, 146] on input "radio" at bounding box center [263, 149] width 7 height 7
radio input "true"
click at [403, 146] on input "radio" at bounding box center [406, 149] width 7 height 7
radio input "true"
click at [545, 146] on input "radio" at bounding box center [548, 149] width 7 height 7
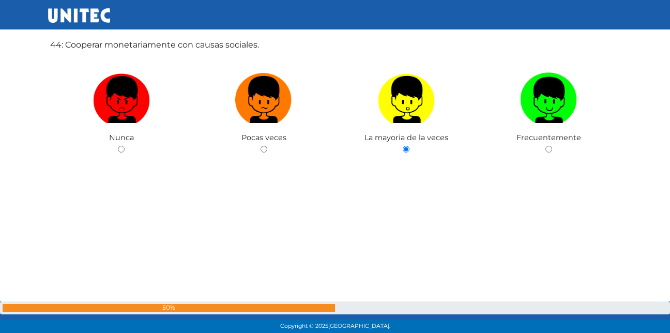
radio input "true"
click at [118, 146] on input "radio" at bounding box center [121, 149] width 7 height 7
radio input "true"
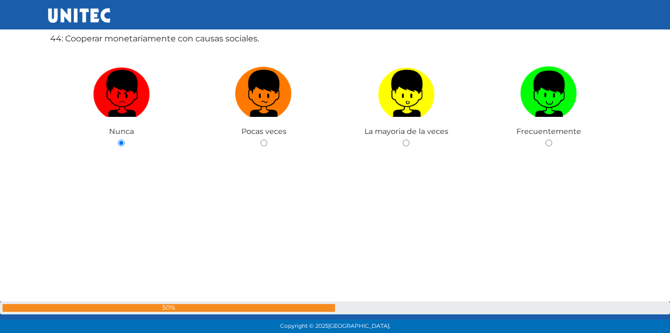
click at [260, 140] on input "radio" at bounding box center [263, 143] width 7 height 7
radio input "true"
click at [403, 140] on input "radio" at bounding box center [406, 143] width 7 height 7
radio input "true"
click at [545, 140] on input "radio" at bounding box center [548, 143] width 7 height 7
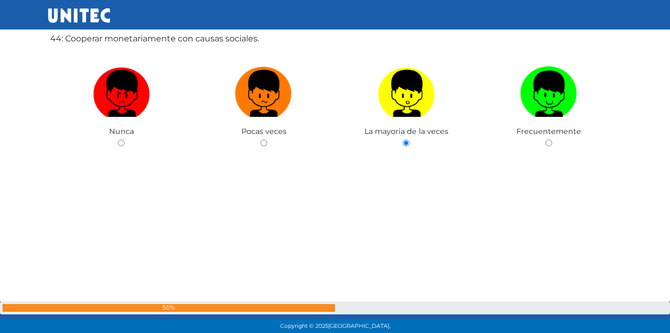
radio input "true"
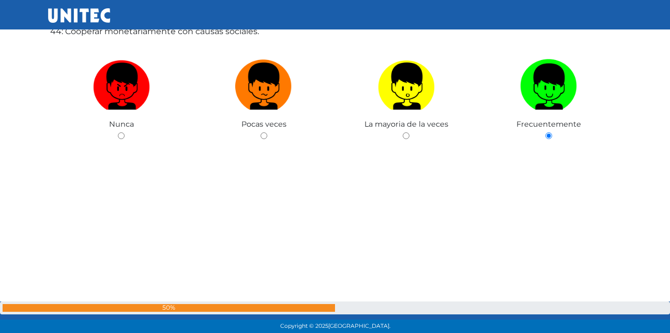
click at [118, 132] on input "radio" at bounding box center [121, 135] width 7 height 7
radio input "true"
click at [260, 132] on input "radio" at bounding box center [263, 135] width 7 height 7
radio input "true"
click at [403, 132] on input "radio" at bounding box center [406, 135] width 7 height 7
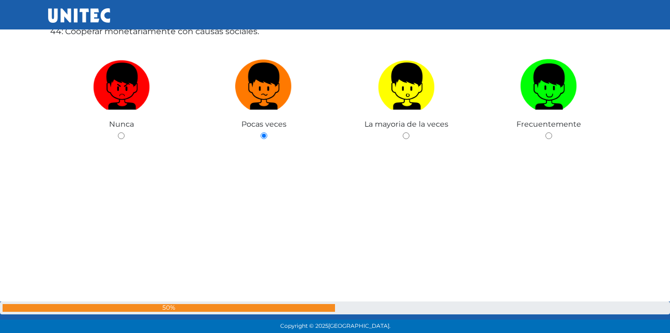
radio input "true"
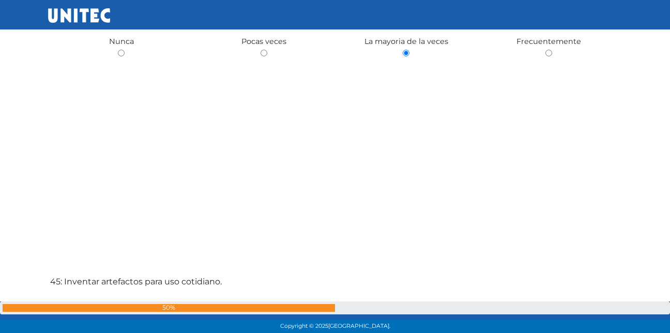
scroll to position [14506, 0]
click at [615, 143] on div "44: Cooperar monetariamente con causas sociales. [GEOGRAPHIC_DATA] Pocas veces …" at bounding box center [335, 24] width 574 height 333
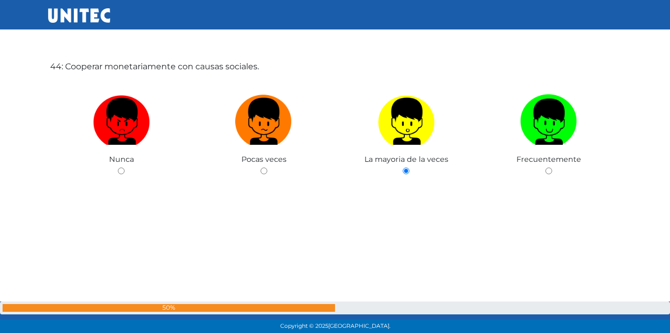
scroll to position [14346, 0]
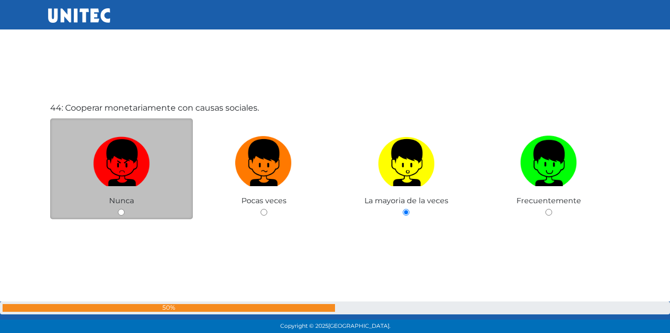
click at [153, 208] on div "Nunca" at bounding box center [121, 168] width 143 height 101
click at [124, 214] on input "radio" at bounding box center [121, 212] width 7 height 7
radio input "true"
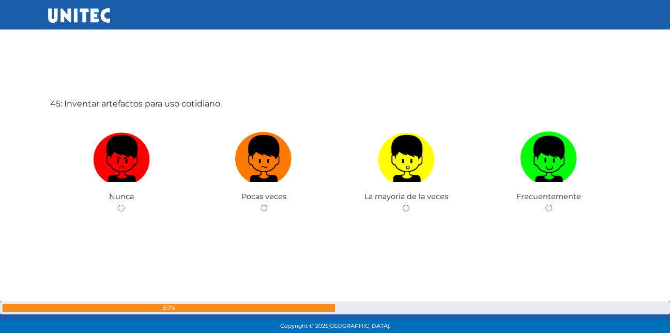
scroll to position [14698, 0]
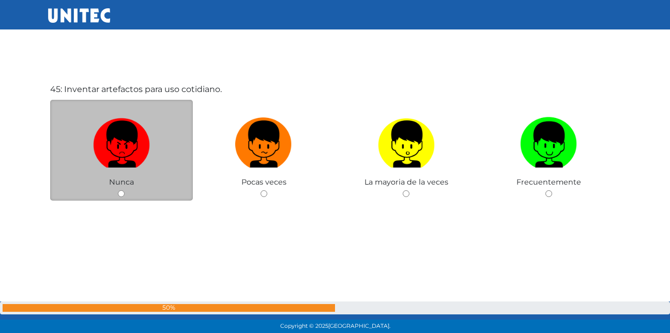
click at [119, 195] on input "radio" at bounding box center [121, 193] width 7 height 7
radio input "true"
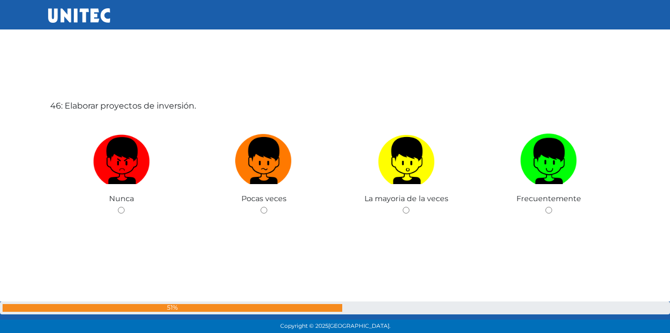
scroll to position [15030, 0]
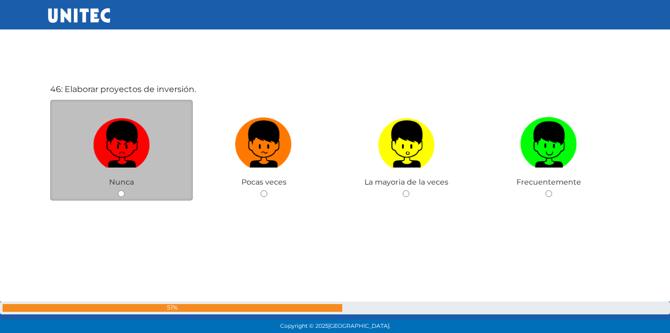
click at [121, 195] on input "radio" at bounding box center [121, 193] width 7 height 7
radio input "true"
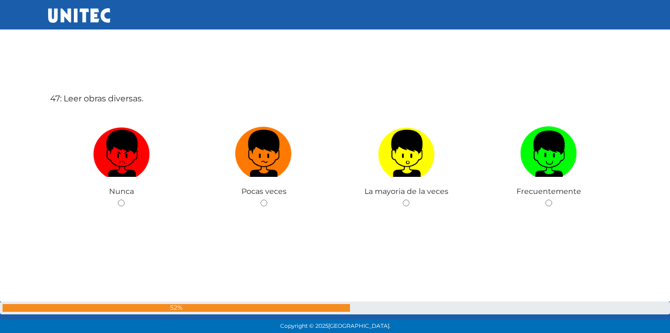
scroll to position [15363, 0]
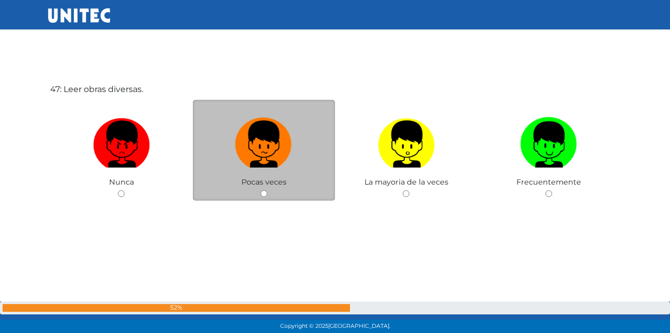
click at [265, 195] on input "radio" at bounding box center [263, 193] width 7 height 7
radio input "true"
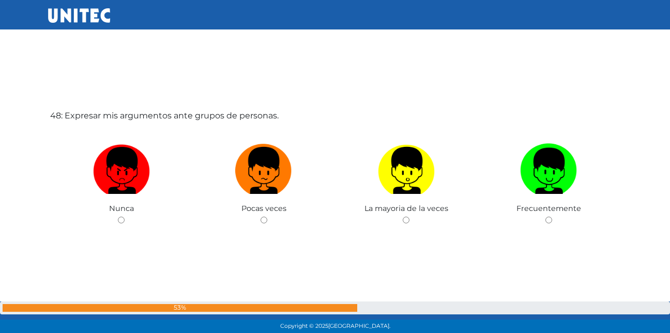
scroll to position [15696, 0]
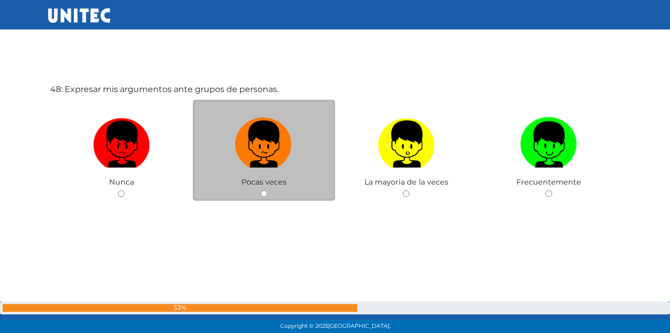
click at [265, 194] on input "radio" at bounding box center [263, 193] width 7 height 7
radio input "true"
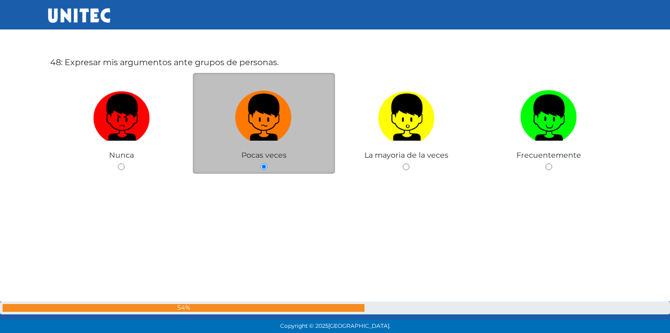
click at [265, 194] on div "48: Expresar mis argumentos ante grupos de personas. [GEOGRAPHIC_DATA] Pocas ve…" at bounding box center [335, 139] width 574 height 333
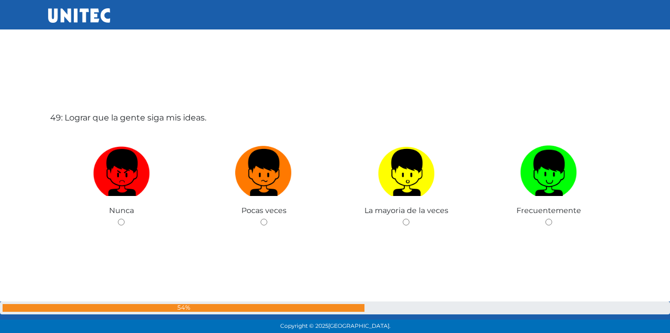
scroll to position [16029, 0]
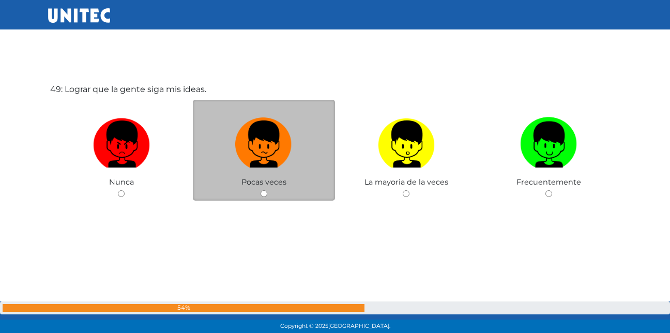
click at [265, 194] on input "radio" at bounding box center [263, 193] width 7 height 7
radio input "true"
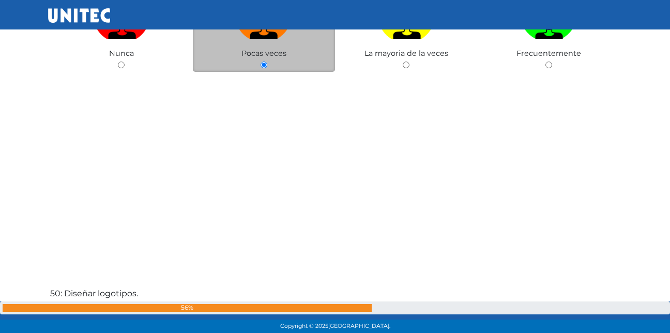
scroll to position [16362, 0]
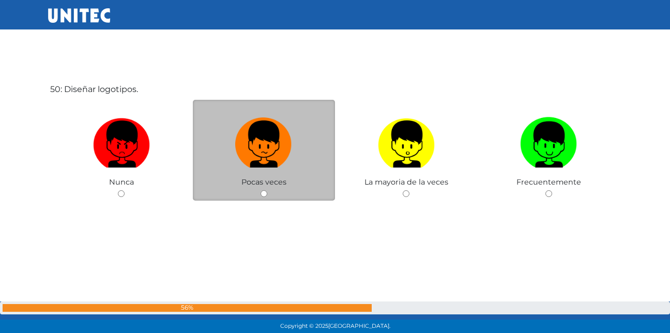
click at [264, 193] on input "radio" at bounding box center [263, 193] width 7 height 7
radio input "true"
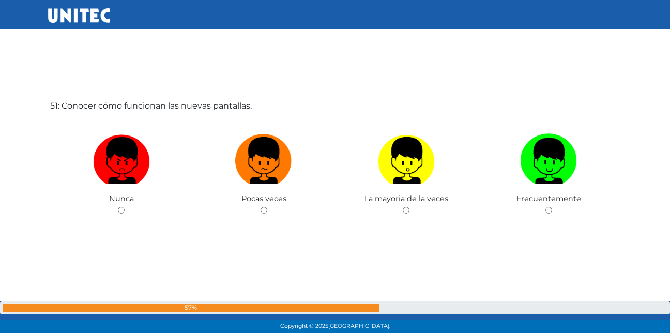
scroll to position [16695, 0]
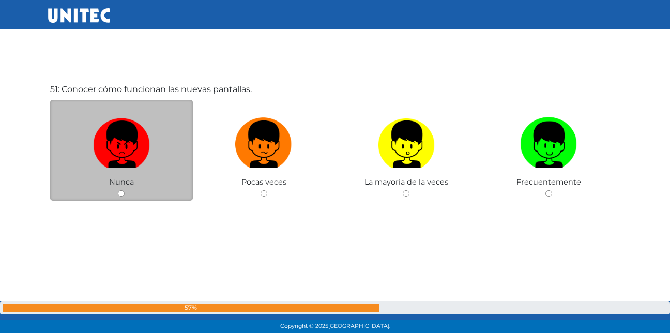
click at [118, 195] on input "radio" at bounding box center [121, 193] width 7 height 7
radio input "true"
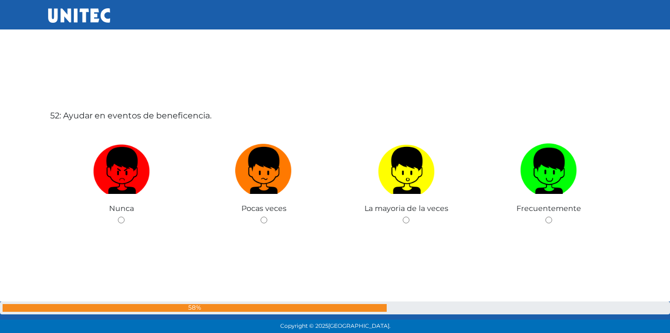
scroll to position [17028, 0]
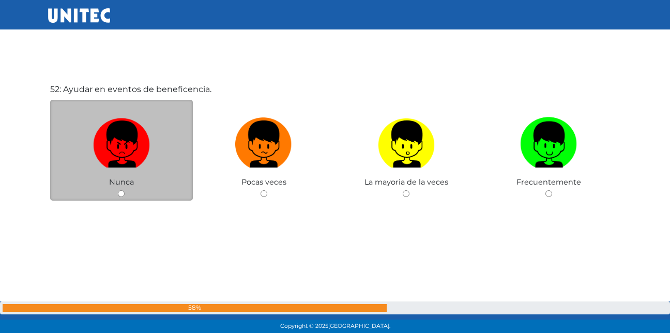
click at [119, 190] on input "radio" at bounding box center [121, 193] width 7 height 7
radio input "true"
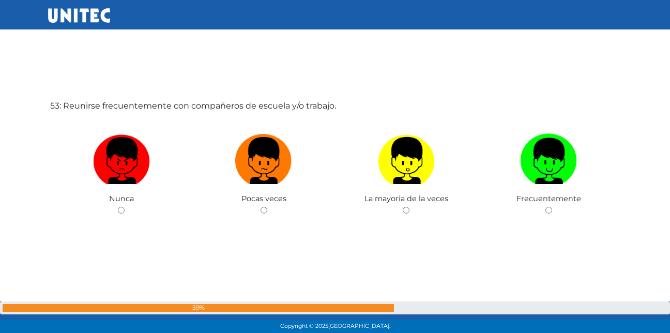
scroll to position [17360, 0]
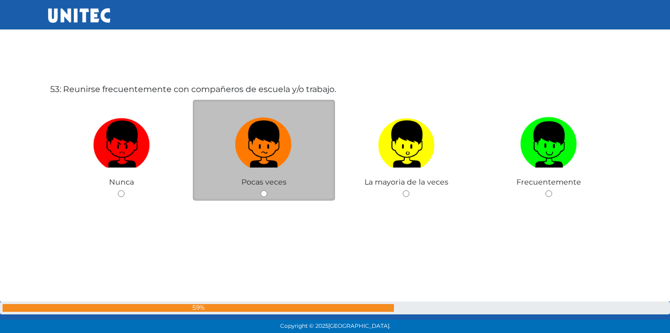
click at [267, 192] on div "Pocas veces" at bounding box center [264, 150] width 143 height 101
click at [262, 193] on input "radio" at bounding box center [263, 193] width 7 height 7
radio input "true"
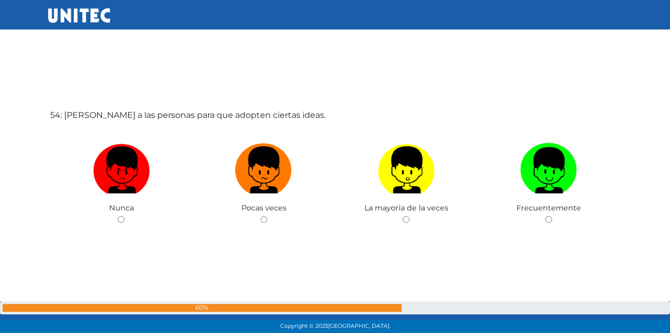
scroll to position [17693, 0]
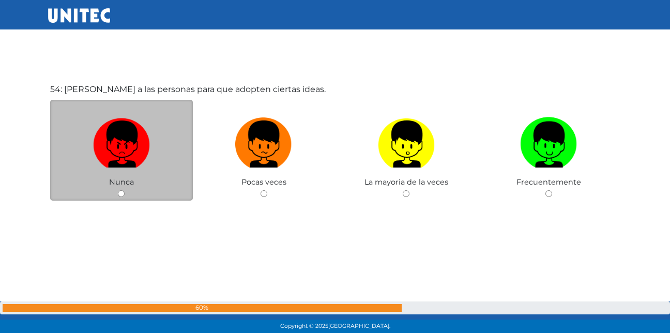
click at [120, 189] on div "Nunca" at bounding box center [121, 150] width 143 height 101
click at [122, 194] on input "radio" at bounding box center [121, 193] width 7 height 7
radio input "true"
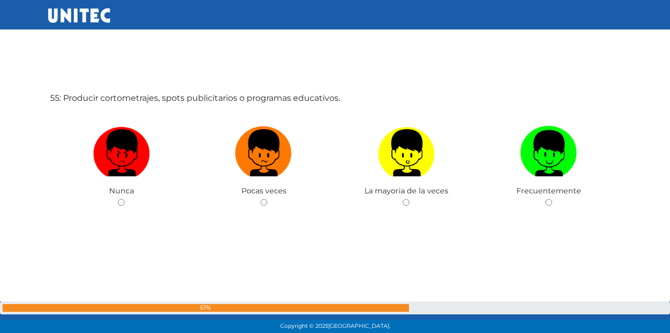
scroll to position [18026, 0]
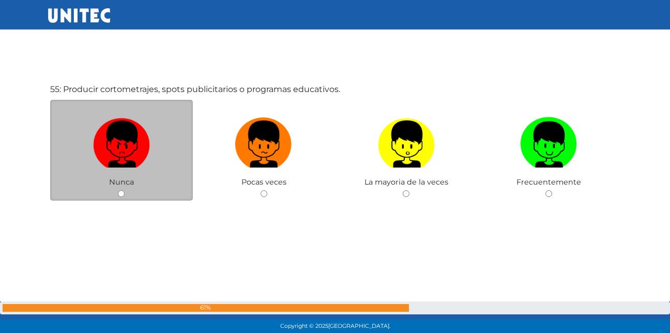
click at [120, 190] on input "radio" at bounding box center [121, 193] width 7 height 7
radio input "true"
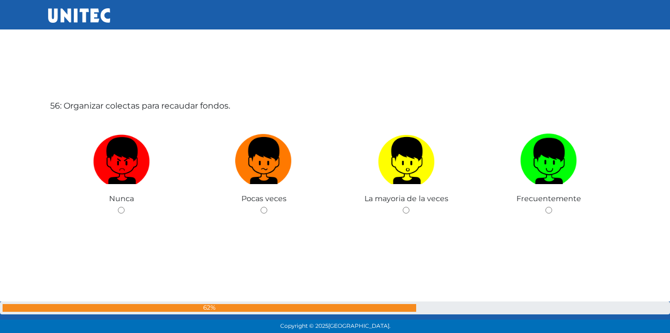
scroll to position [18359, 0]
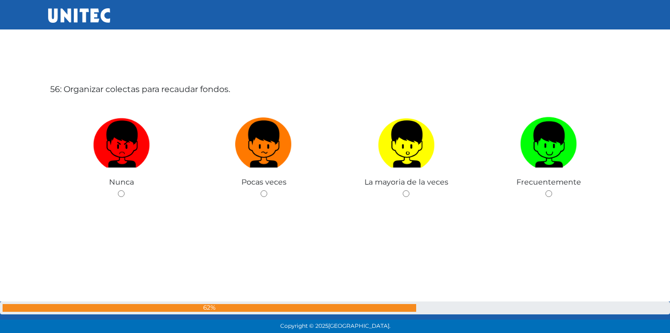
click at [120, 190] on input "radio" at bounding box center [121, 193] width 7 height 7
radio input "true"
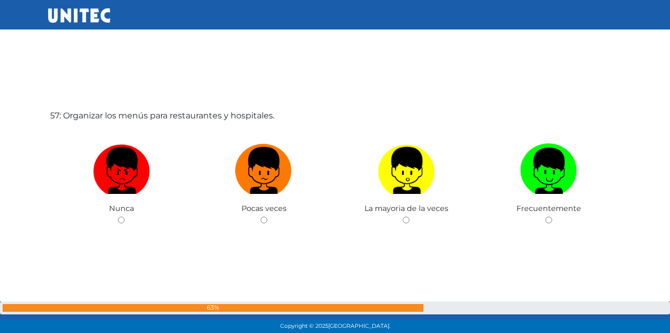
scroll to position [18692, 0]
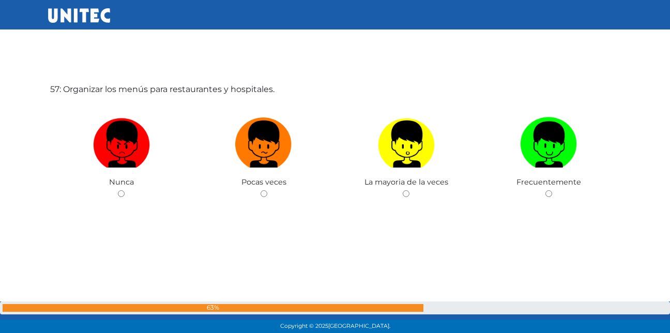
click at [120, 190] on input "radio" at bounding box center [121, 193] width 7 height 7
radio input "true"
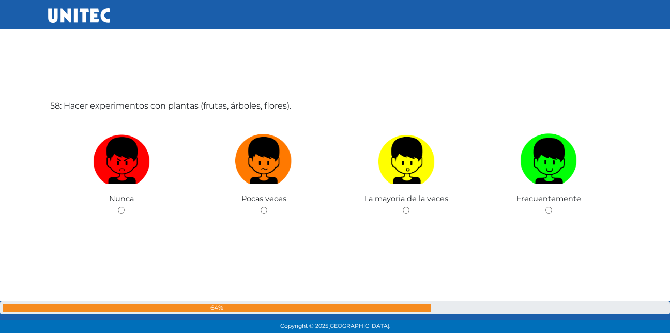
scroll to position [19025, 0]
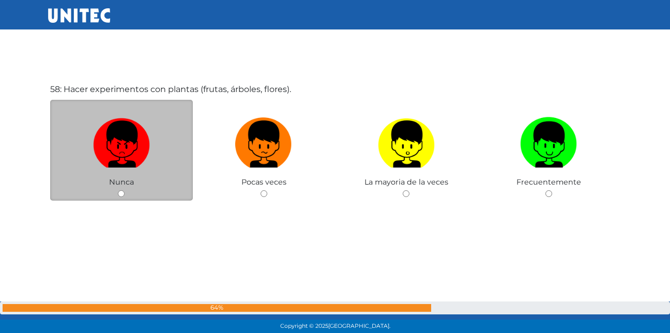
click at [120, 194] on input "radio" at bounding box center [121, 193] width 7 height 7
radio input "true"
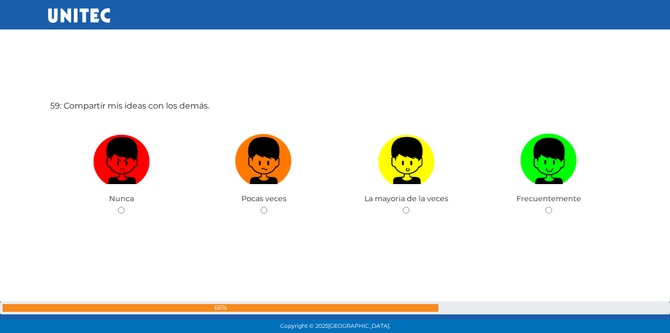
scroll to position [19358, 0]
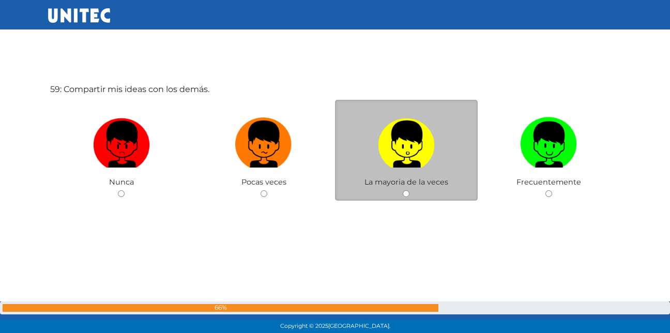
click at [406, 193] on input "radio" at bounding box center [406, 193] width 7 height 7
radio input "true"
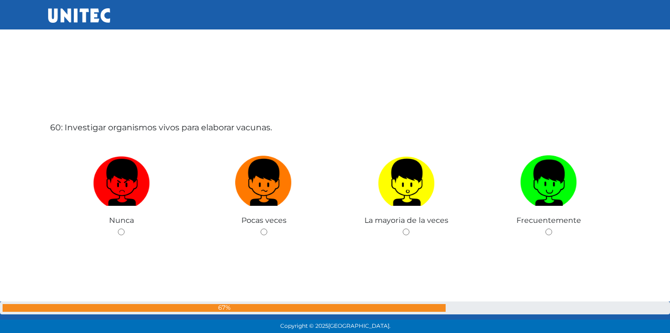
scroll to position [19690, 0]
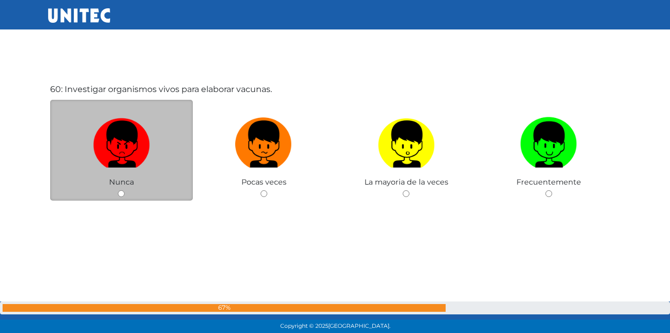
click at [121, 192] on input "radio" at bounding box center [121, 193] width 7 height 7
radio input "true"
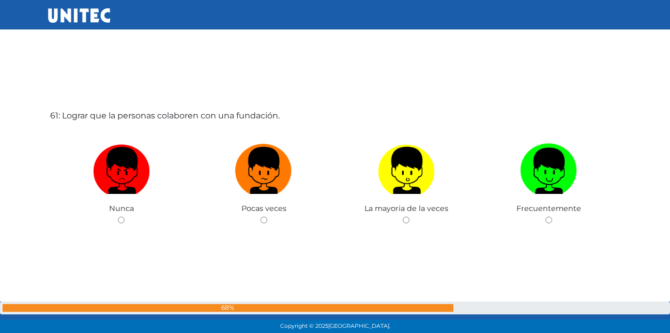
scroll to position [20023, 0]
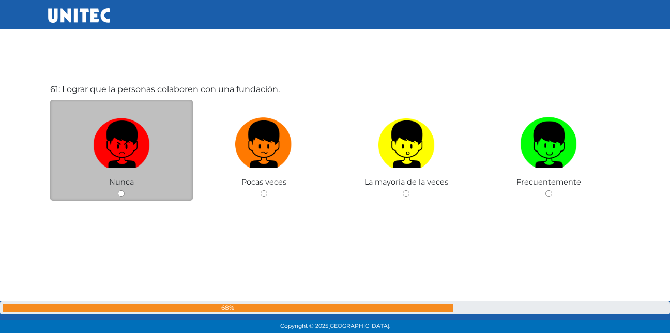
click at [122, 190] on input "radio" at bounding box center [121, 193] width 7 height 7
radio input "true"
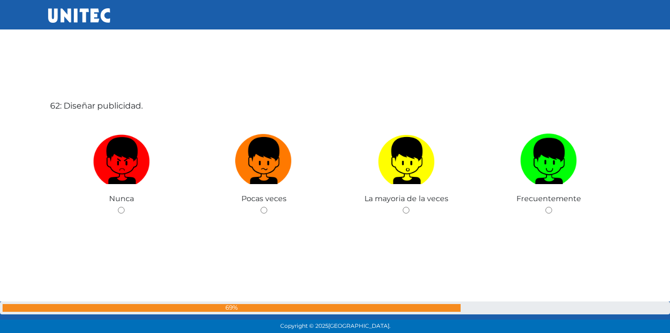
scroll to position [20356, 0]
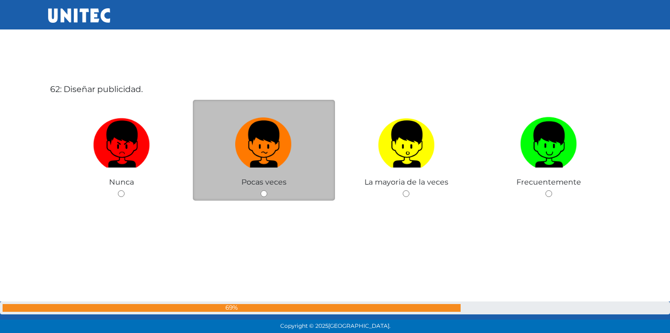
click at [263, 192] on input "radio" at bounding box center [263, 193] width 7 height 7
radio input "true"
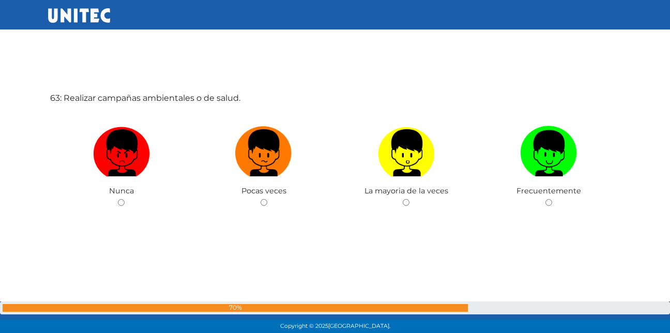
scroll to position [20689, 0]
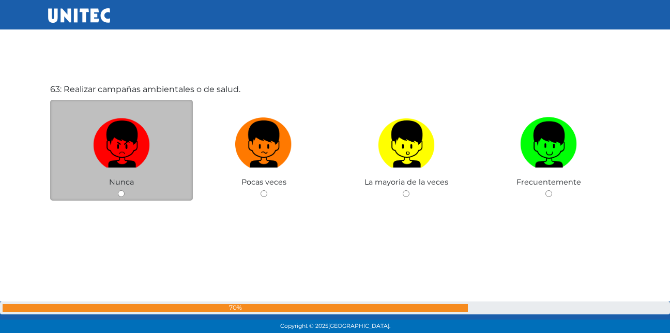
click at [116, 192] on div "Nunca" at bounding box center [121, 150] width 143 height 101
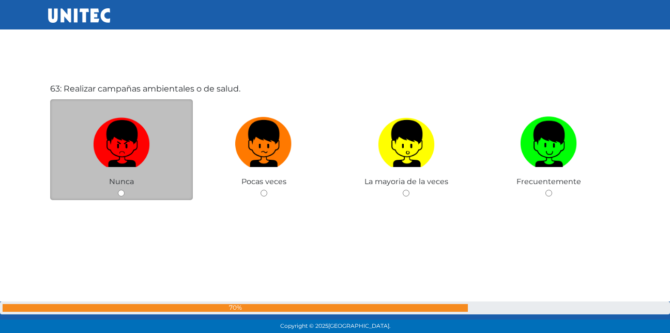
click at [122, 194] on input "radio" at bounding box center [121, 193] width 7 height 7
radio input "true"
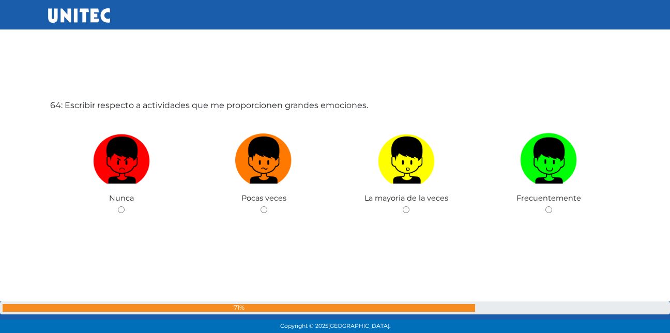
scroll to position [21022, 0]
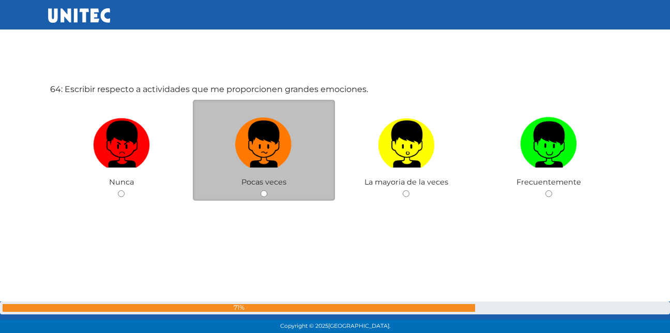
click at [262, 193] on input "radio" at bounding box center [263, 193] width 7 height 7
radio input "true"
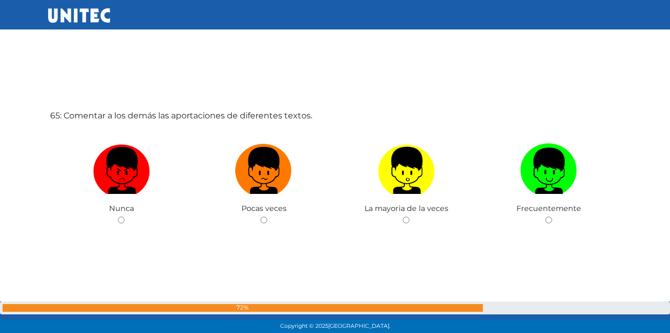
scroll to position [21355, 0]
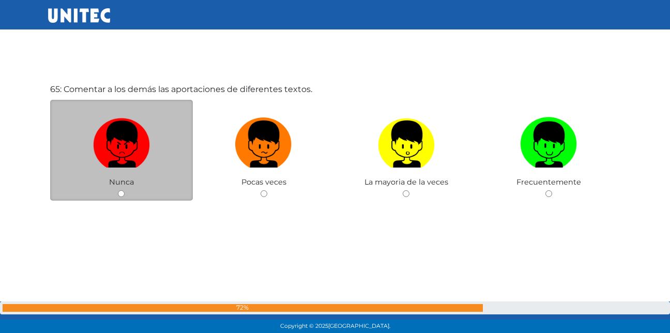
click at [119, 192] on input "radio" at bounding box center [121, 193] width 7 height 7
radio input "true"
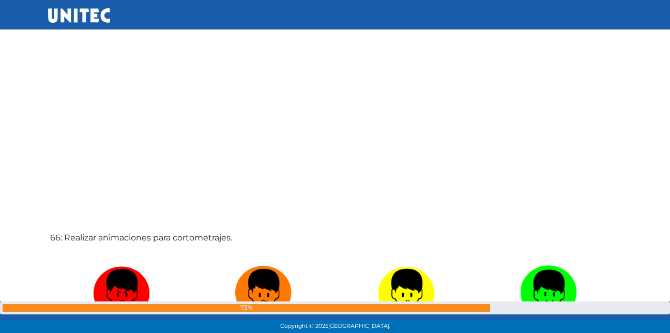
scroll to position [21688, 0]
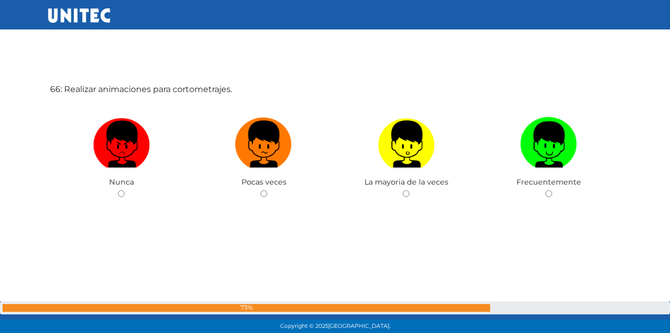
click at [119, 192] on input "radio" at bounding box center [121, 193] width 7 height 7
radio input "true"
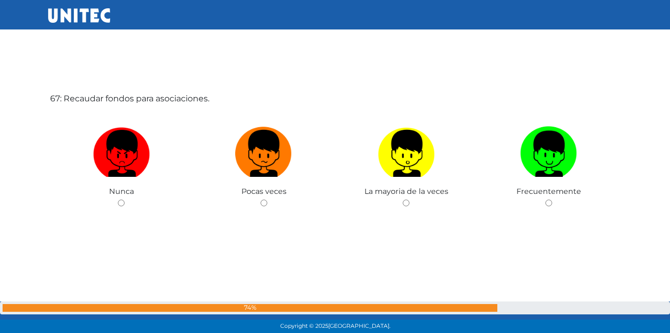
scroll to position [22020, 0]
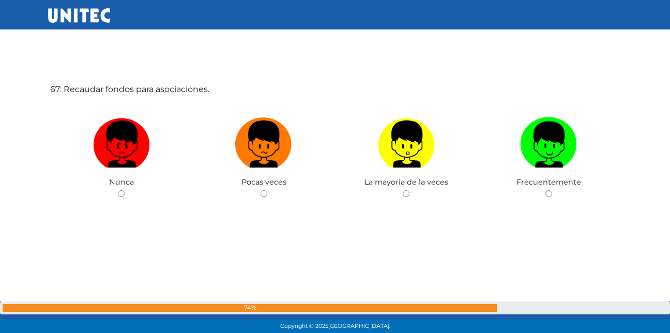
click at [119, 192] on input "radio" at bounding box center [121, 193] width 7 height 7
radio input "true"
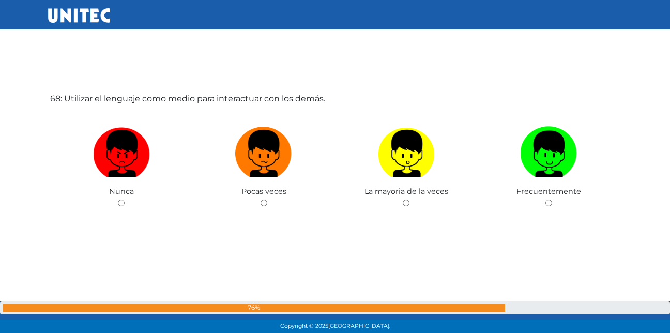
scroll to position [22353, 0]
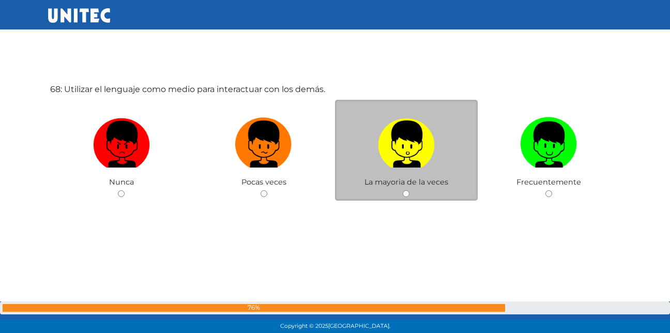
click at [408, 195] on input "radio" at bounding box center [406, 193] width 7 height 7
radio input "true"
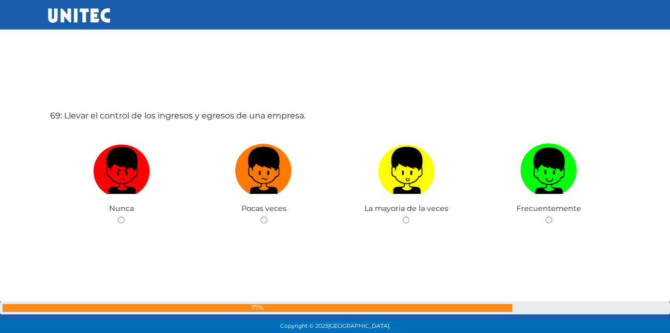
scroll to position [22686, 0]
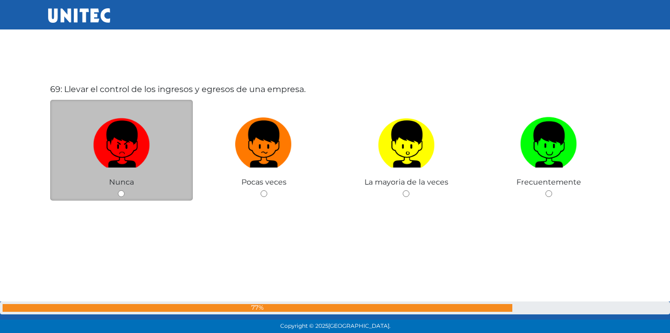
click at [123, 193] on input "radio" at bounding box center [121, 193] width 7 height 7
radio input "true"
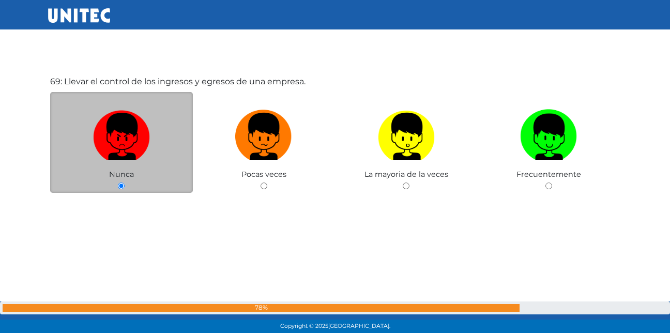
click at [123, 193] on div "69: Llevar el control de los ingresos y egresos de una empresa. [GEOGRAPHIC_DAT…" at bounding box center [335, 158] width 574 height 333
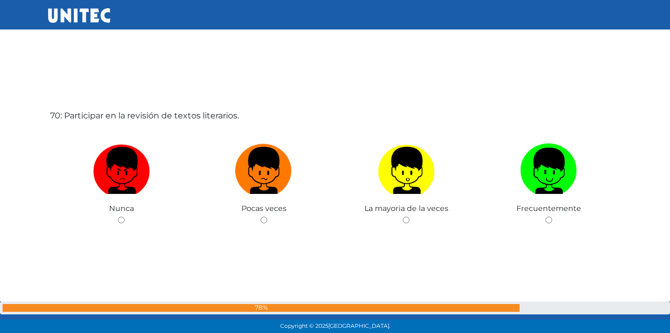
scroll to position [23019, 0]
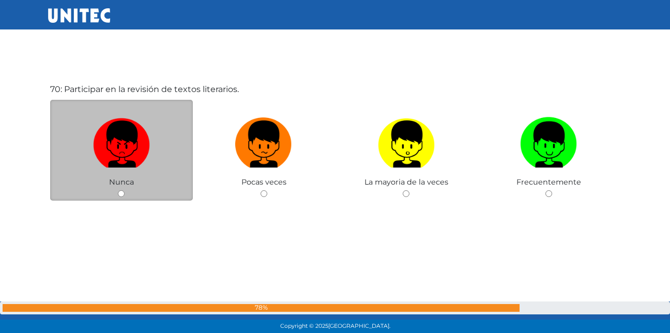
click at [121, 194] on input "radio" at bounding box center [121, 193] width 7 height 7
radio input "true"
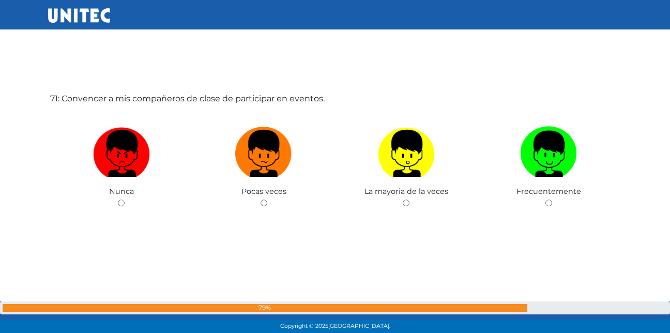
scroll to position [23352, 0]
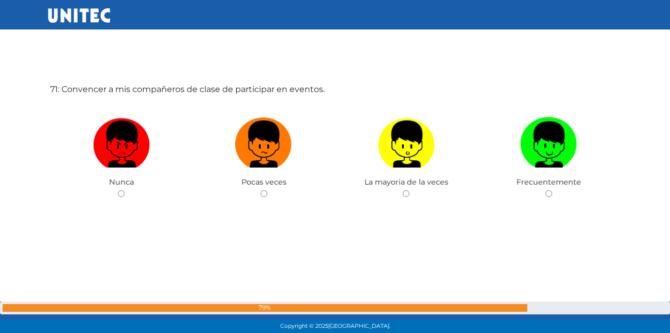
click at [121, 194] on input "radio" at bounding box center [121, 193] width 7 height 7
radio input "true"
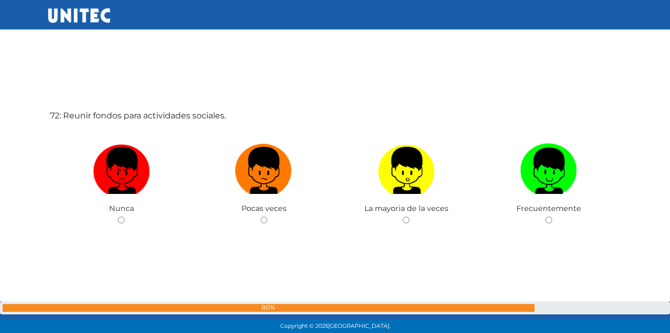
scroll to position [23685, 0]
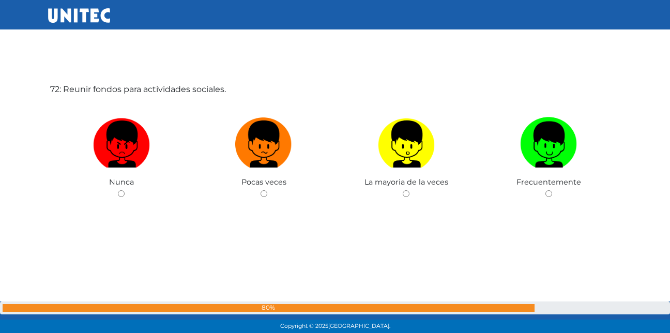
click at [121, 194] on input "radio" at bounding box center [121, 193] width 7 height 7
radio input "true"
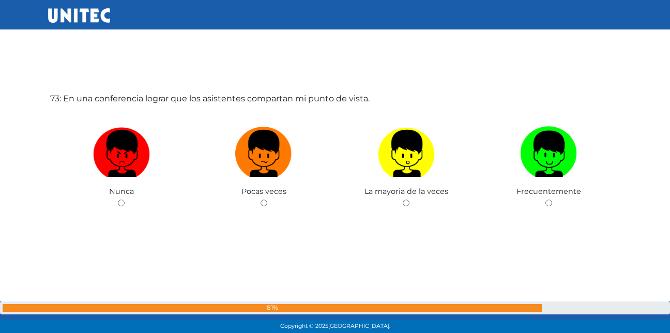
scroll to position [24018, 0]
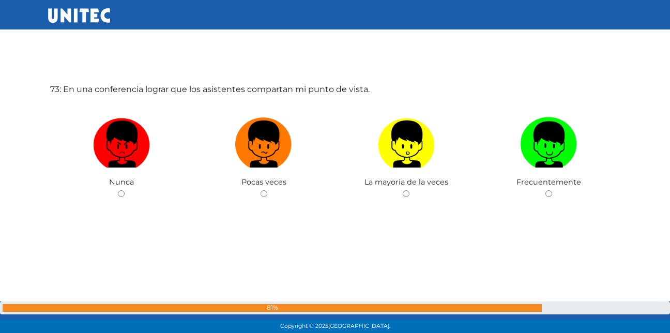
click at [121, 194] on input "radio" at bounding box center [121, 193] width 7 height 7
radio input "true"
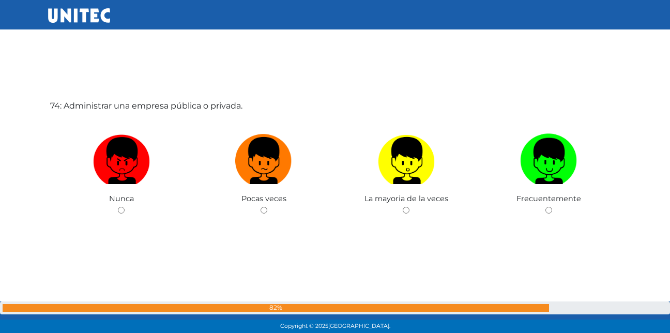
scroll to position [24351, 0]
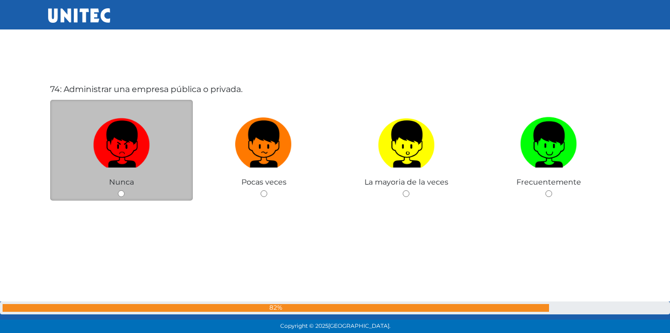
click at [118, 193] on input "radio" at bounding box center [121, 193] width 7 height 7
radio input "true"
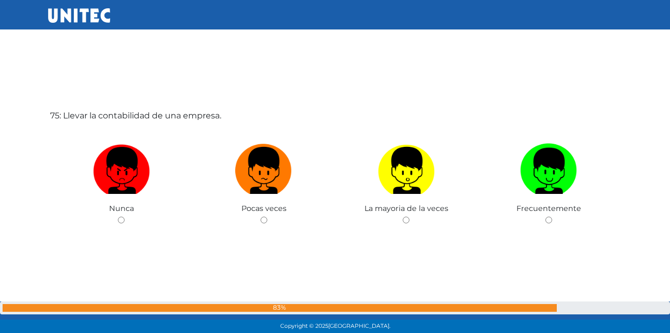
scroll to position [24683, 0]
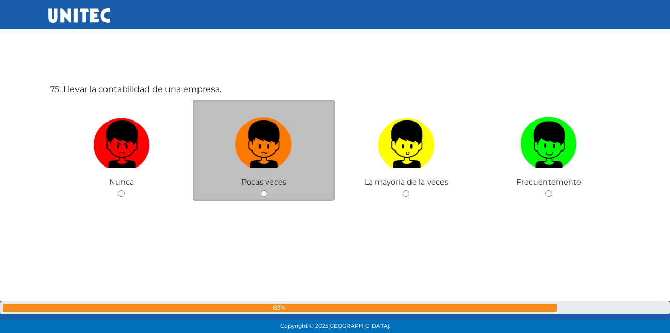
click at [265, 196] on input "radio" at bounding box center [263, 193] width 7 height 7
radio input "true"
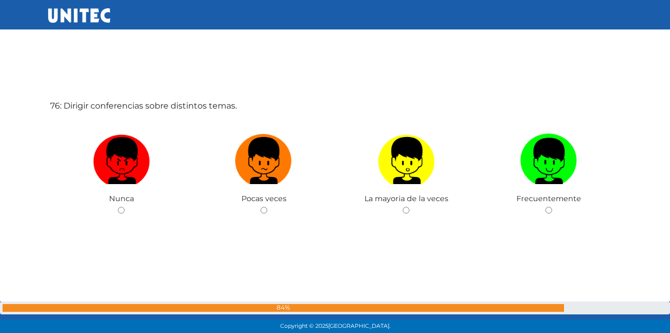
scroll to position [25016, 0]
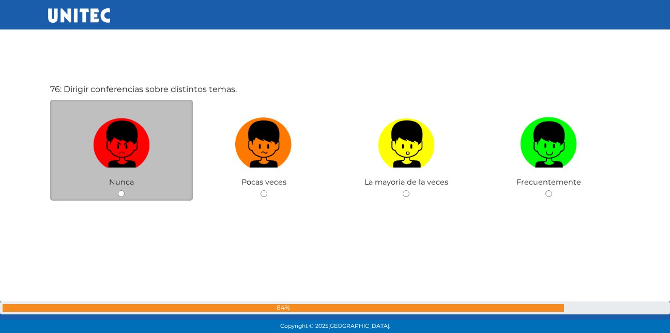
click at [123, 190] on input "radio" at bounding box center [121, 193] width 7 height 7
radio input "true"
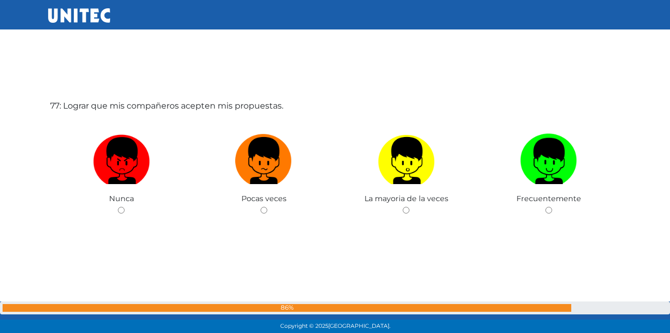
scroll to position [25349, 0]
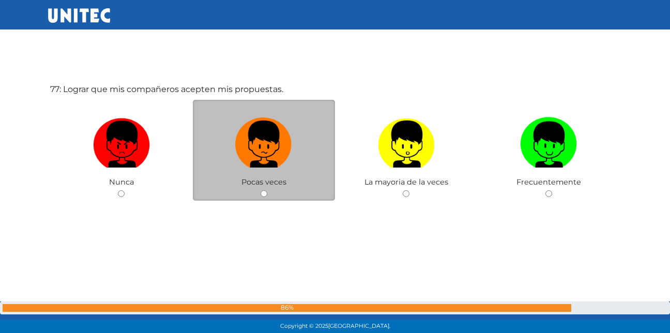
click at [267, 195] on div "Pocas veces" at bounding box center [264, 150] width 143 height 101
click at [265, 193] on input "radio" at bounding box center [263, 193] width 7 height 7
radio input "true"
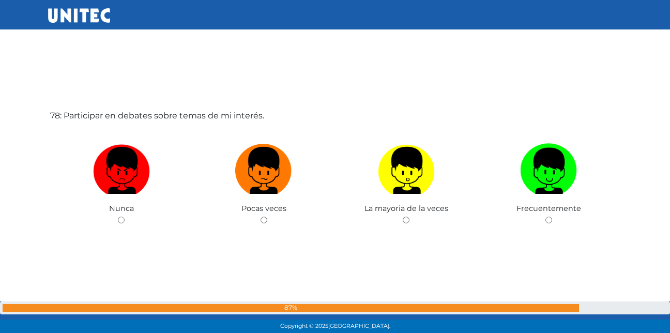
scroll to position [25682, 0]
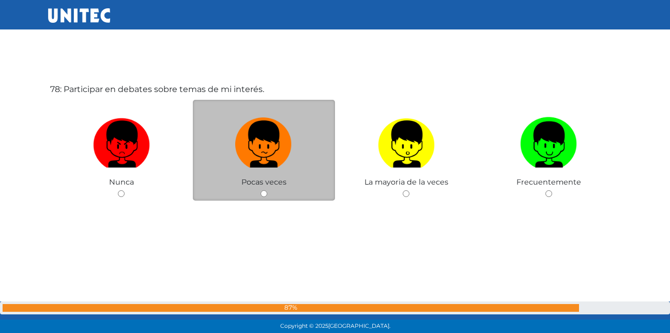
click at [260, 192] on input "radio" at bounding box center [263, 193] width 7 height 7
radio input "true"
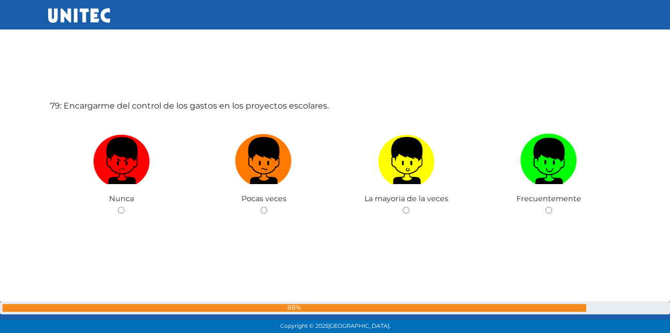
scroll to position [26015, 0]
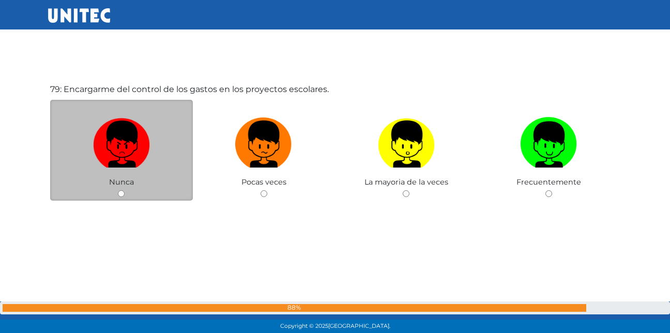
click at [118, 192] on input "radio" at bounding box center [121, 193] width 7 height 7
radio input "true"
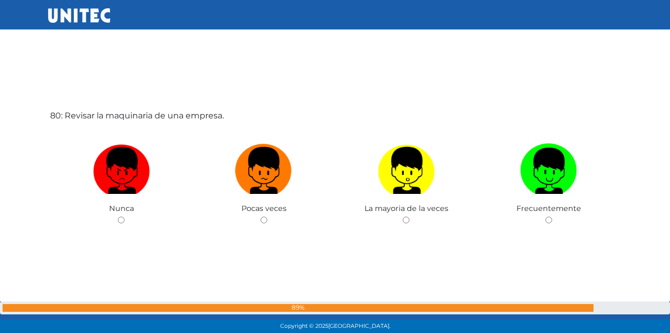
scroll to position [26348, 0]
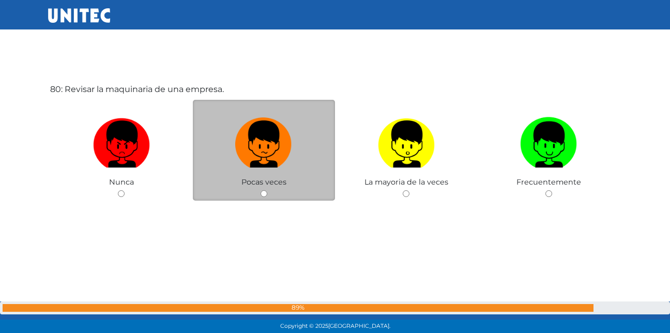
click at [265, 193] on input "radio" at bounding box center [263, 193] width 7 height 7
radio input "true"
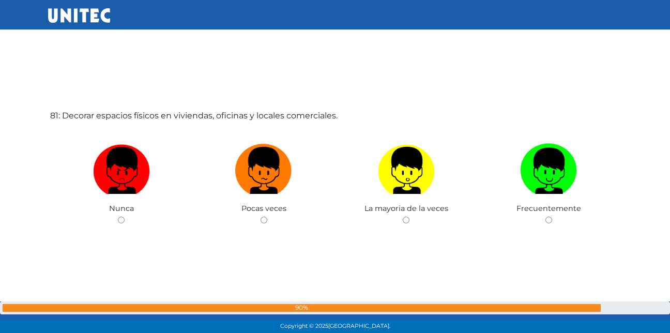
scroll to position [26681, 0]
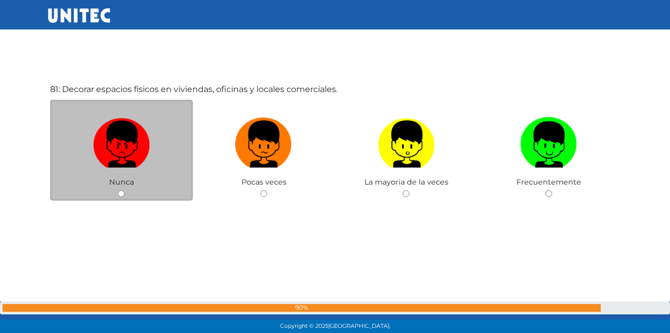
click at [126, 191] on div "Nunca" at bounding box center [121, 150] width 143 height 101
click at [117, 194] on div "Nunca" at bounding box center [121, 150] width 143 height 101
click at [120, 194] on input "radio" at bounding box center [121, 193] width 7 height 7
radio input "true"
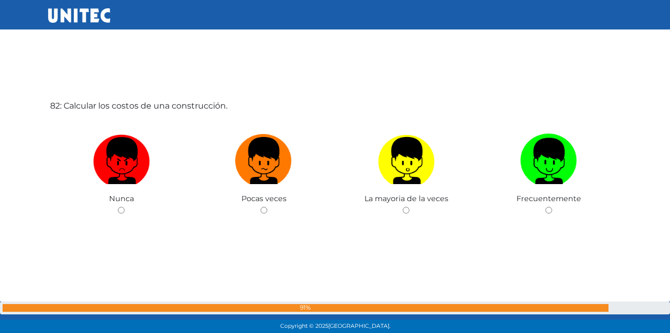
scroll to position [27013, 0]
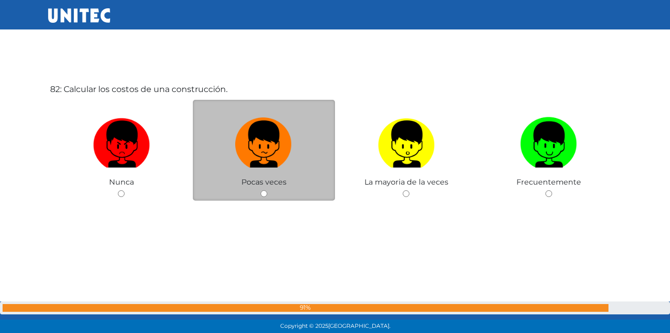
click at [264, 194] on input "radio" at bounding box center [263, 193] width 7 height 7
radio input "true"
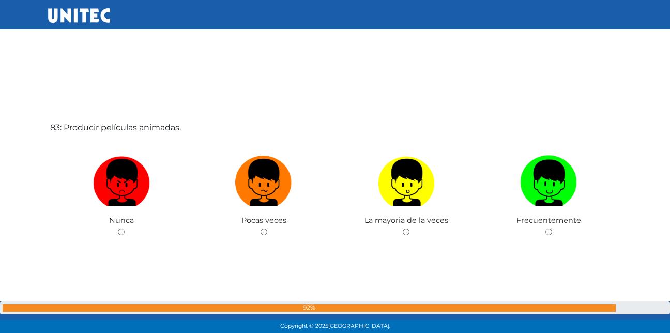
scroll to position [27346, 0]
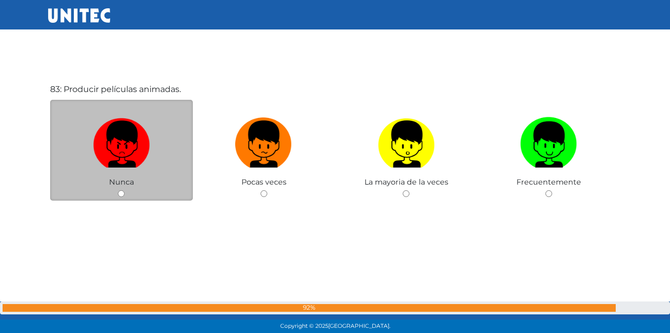
click at [119, 195] on input "radio" at bounding box center [121, 193] width 7 height 7
radio input "true"
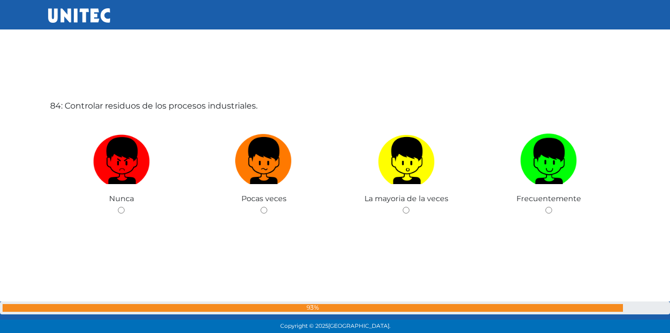
scroll to position [27679, 0]
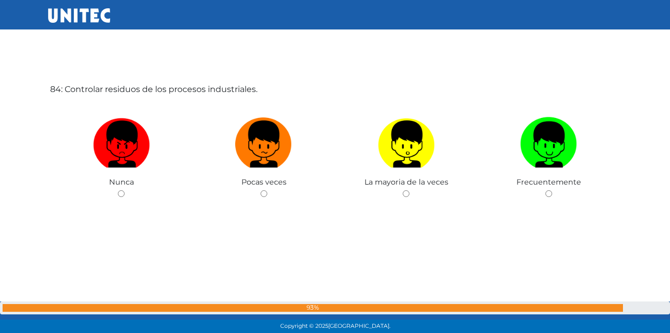
click at [119, 195] on input "radio" at bounding box center [121, 193] width 7 height 7
radio input "true"
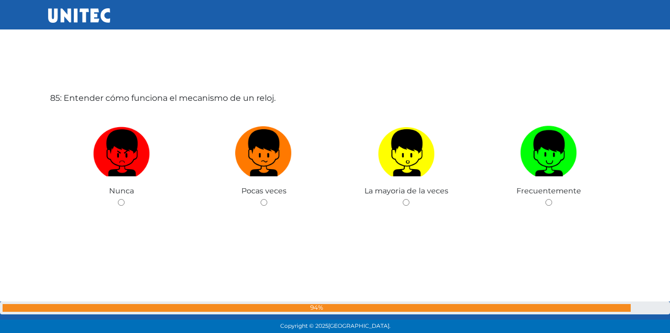
scroll to position [28012, 0]
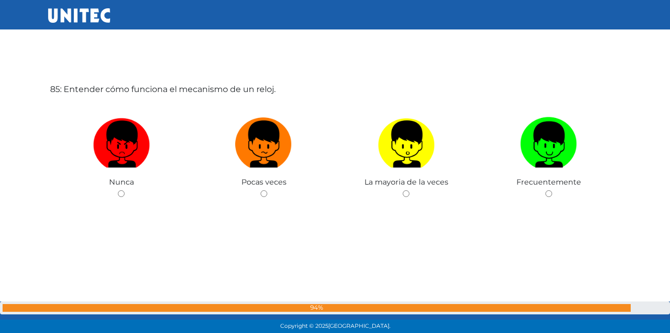
click at [119, 195] on input "radio" at bounding box center [121, 193] width 7 height 7
radio input "true"
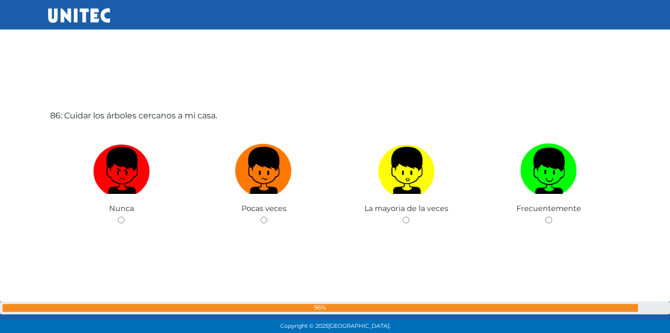
scroll to position [28345, 0]
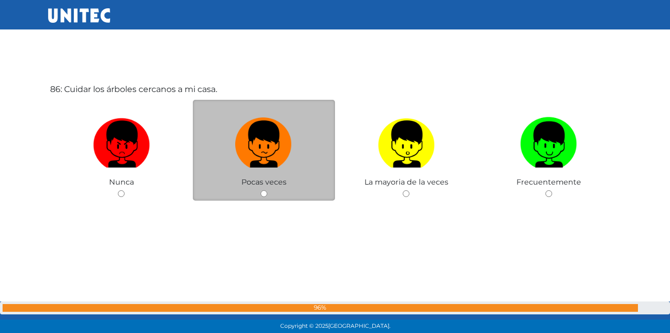
click at [264, 194] on input "radio" at bounding box center [263, 193] width 7 height 7
radio input "true"
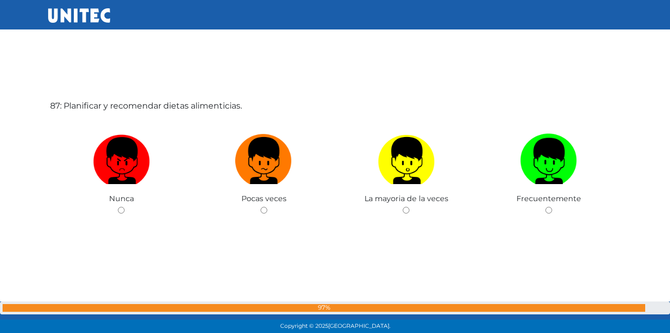
scroll to position [28678, 0]
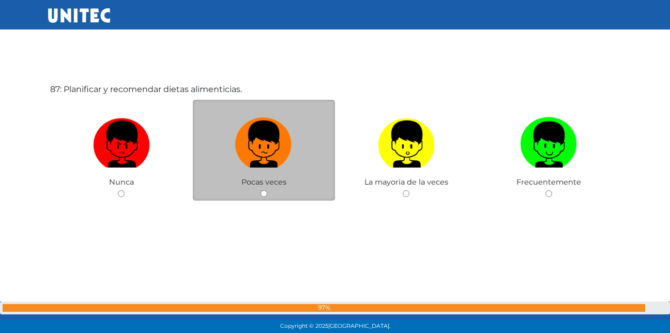
click at [264, 193] on input "radio" at bounding box center [263, 193] width 7 height 7
radio input "true"
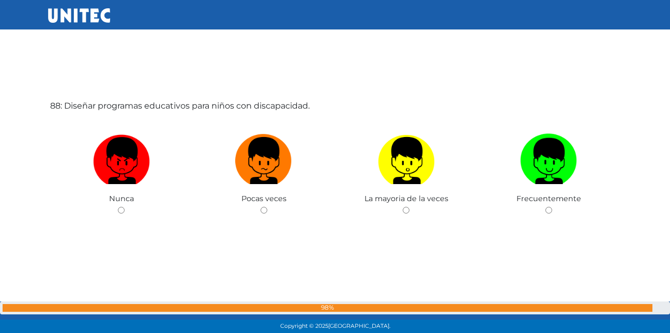
scroll to position [29011, 0]
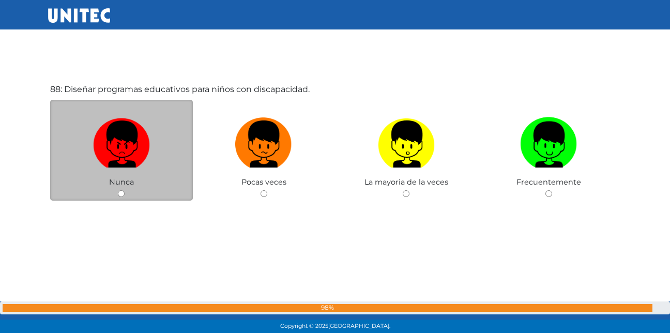
click at [120, 192] on input "radio" at bounding box center [121, 193] width 7 height 7
radio input "true"
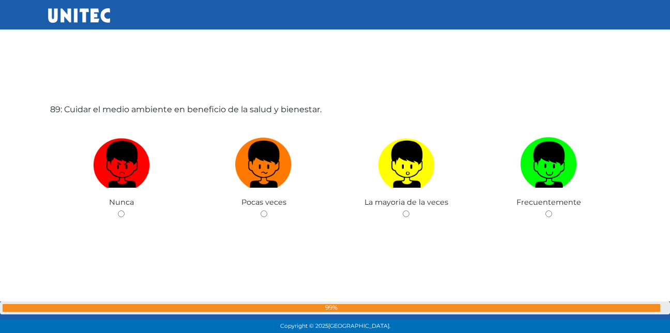
scroll to position [29343, 0]
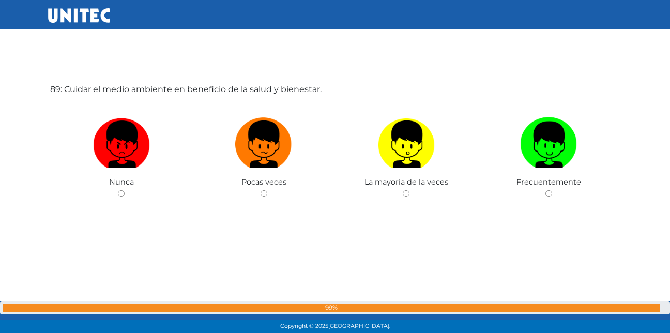
click at [120, 192] on input "radio" at bounding box center [121, 193] width 7 height 7
radio input "true"
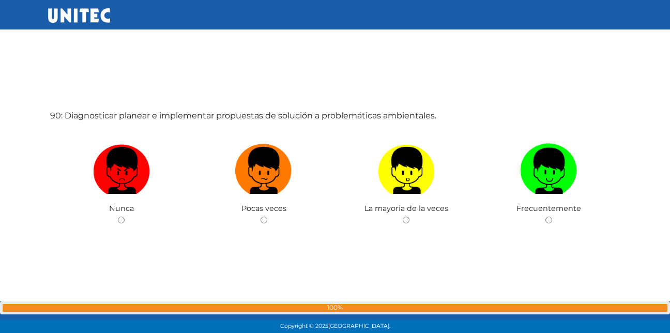
scroll to position [29676, 0]
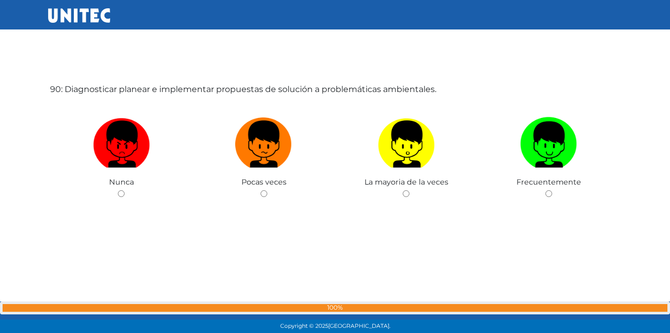
click at [120, 192] on input "radio" at bounding box center [121, 193] width 7 height 7
radio input "true"
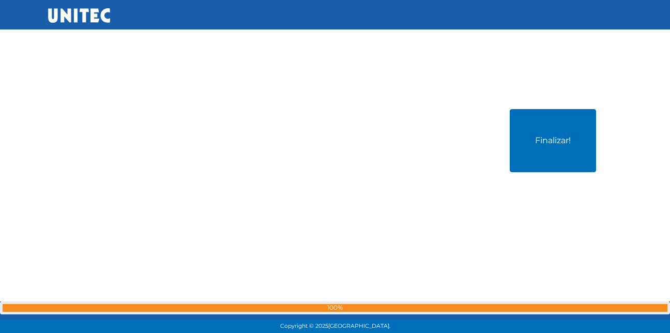
scroll to position [30009, 0]
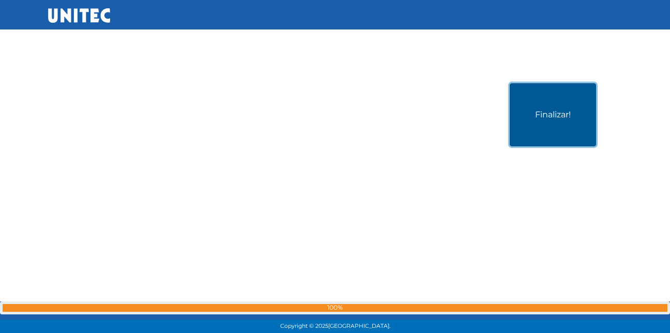
click at [555, 104] on button "Finalizar!" at bounding box center [553, 114] width 86 height 63
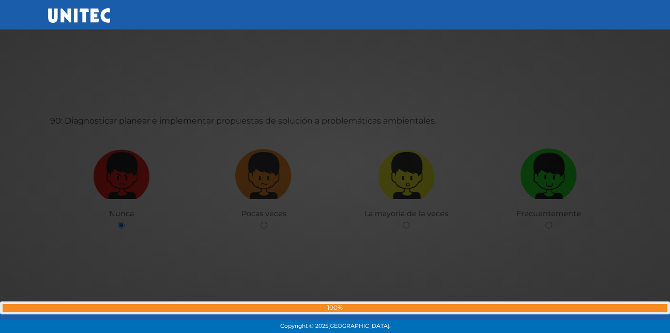
scroll to position [29645, 0]
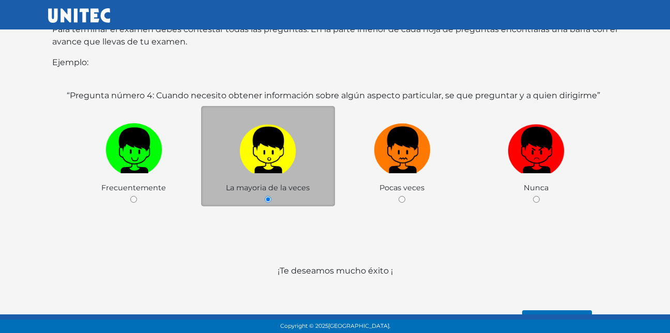
scroll to position [204, 0]
